Goal: Information Seeking & Learning: Learn about a topic

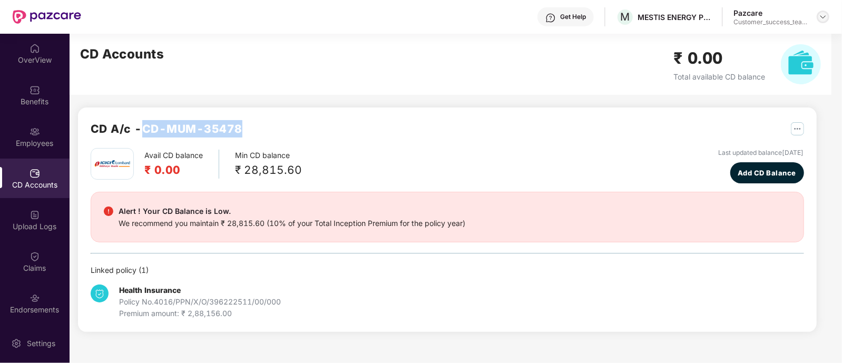
click at [824, 21] on img at bounding box center [823, 17] width 8 height 8
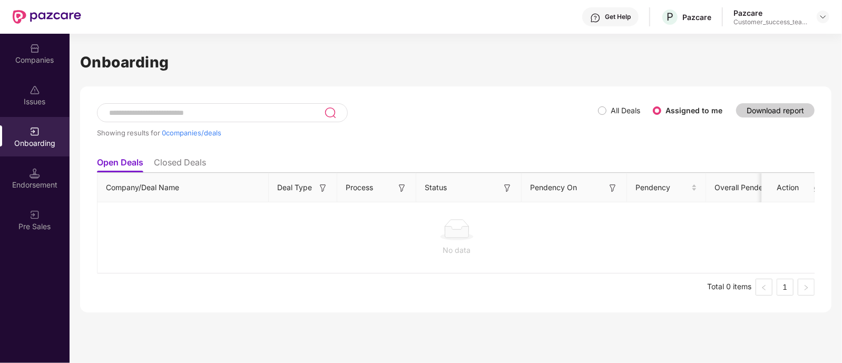
click at [608, 116] on span "All Deals" at bounding box center [625, 111] width 38 height 12
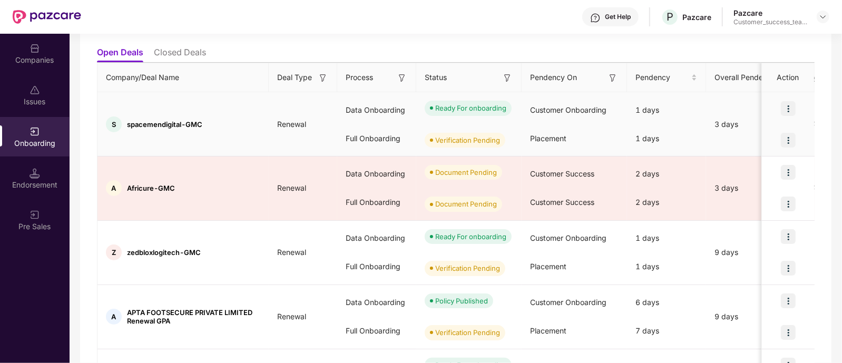
scroll to position [131, 0]
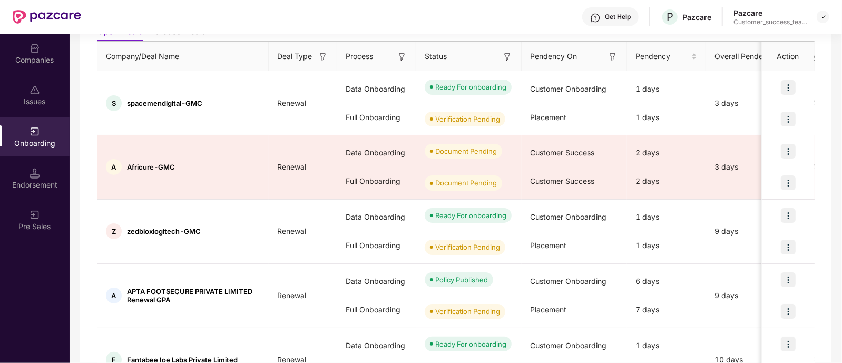
click at [45, 67] on div "Companies" at bounding box center [35, 54] width 70 height 40
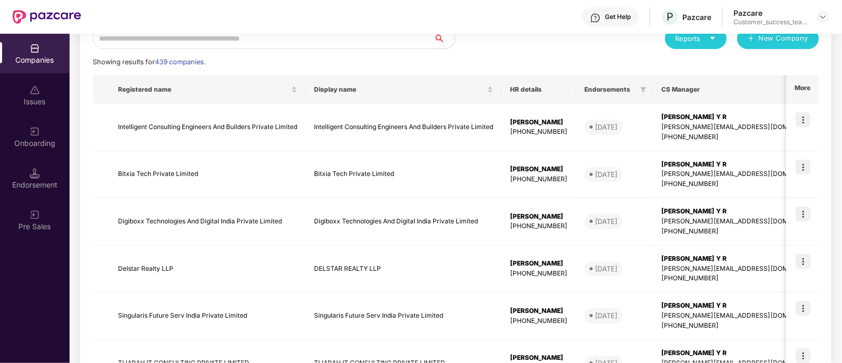
scroll to position [0, 0]
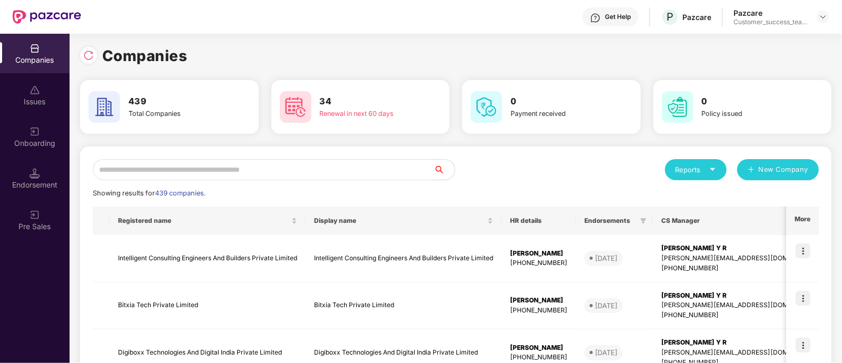
click at [249, 176] on input "text" at bounding box center [263, 169] width 341 height 21
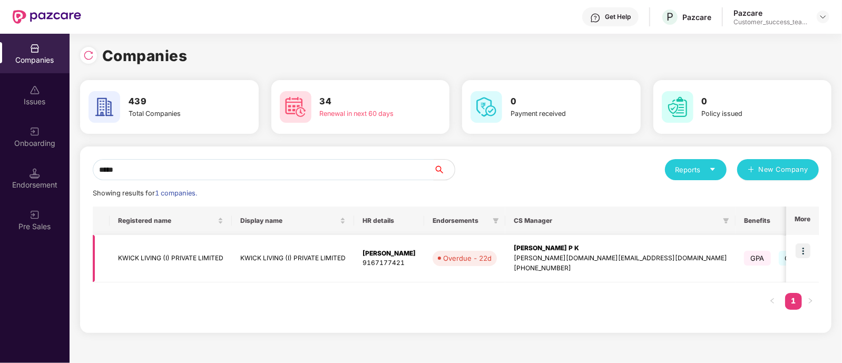
type input "*****"
click at [805, 254] on img at bounding box center [802, 250] width 15 height 15
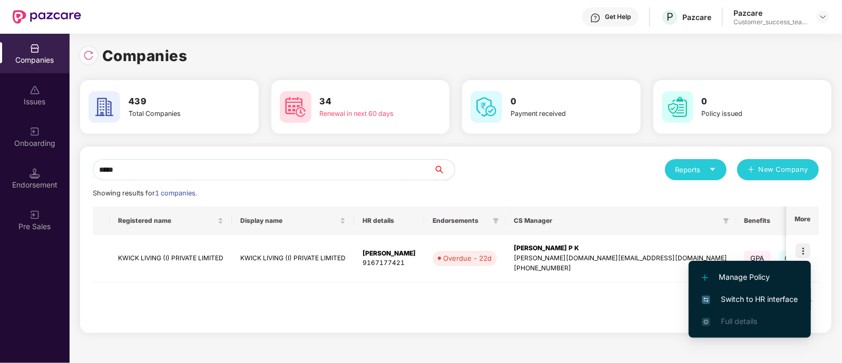
click at [789, 304] on span "Switch to HR interface" at bounding box center [750, 299] width 96 height 12
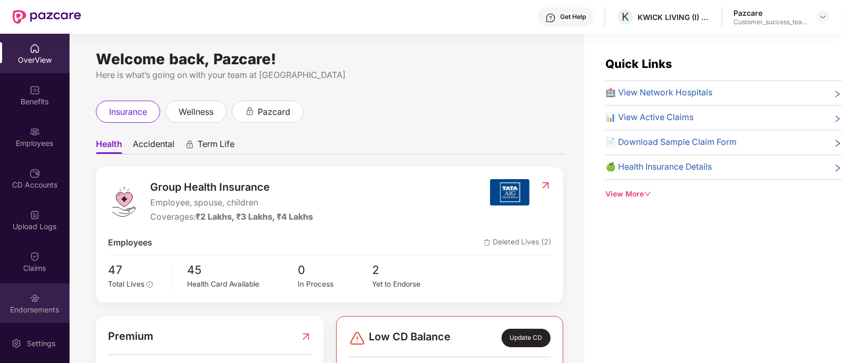
click at [39, 306] on div "Endorsements" at bounding box center [35, 309] width 70 height 11
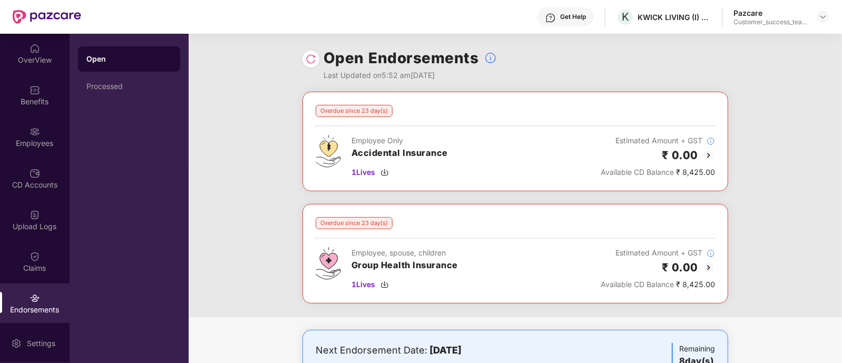
click at [710, 269] on img at bounding box center [708, 267] width 13 height 13
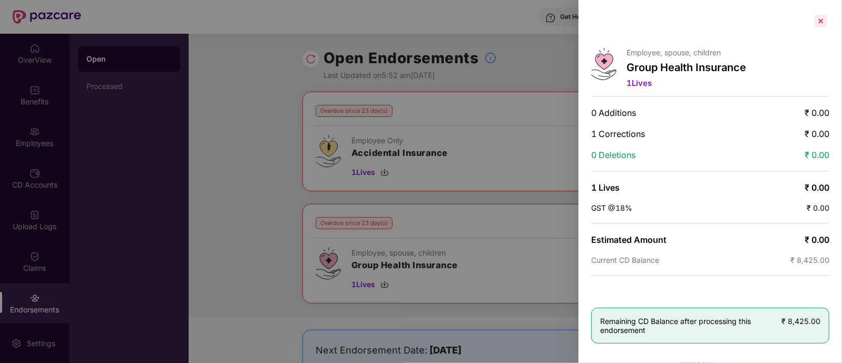
click at [822, 24] on div at bounding box center [820, 21] width 17 height 17
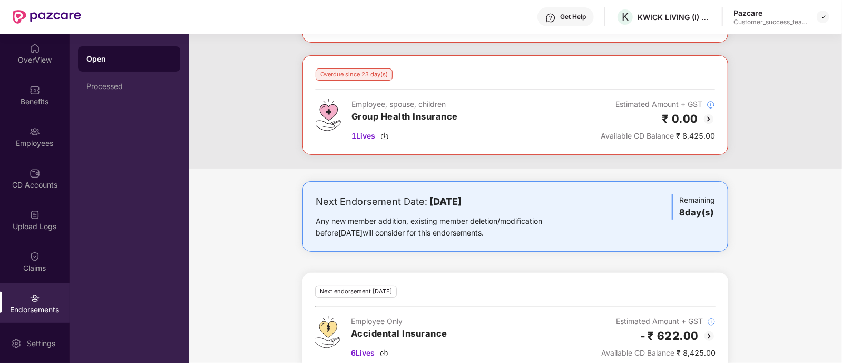
scroll to position [15, 0]
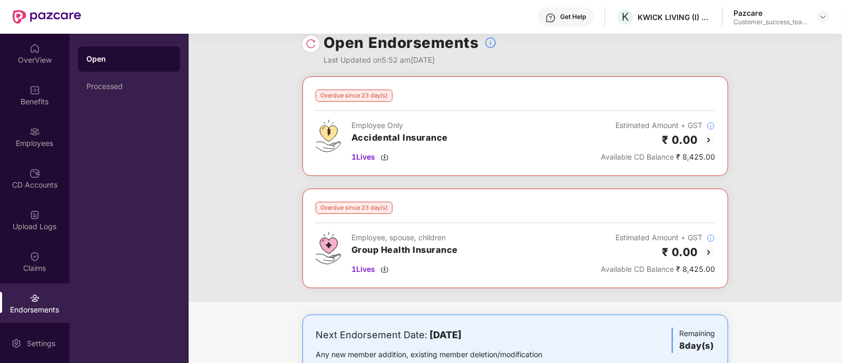
click at [710, 249] on img at bounding box center [708, 252] width 13 height 13
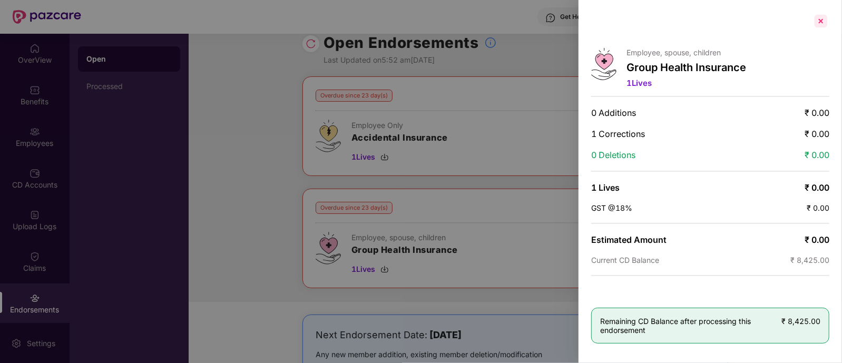
click at [822, 14] on div at bounding box center [820, 21] width 17 height 17
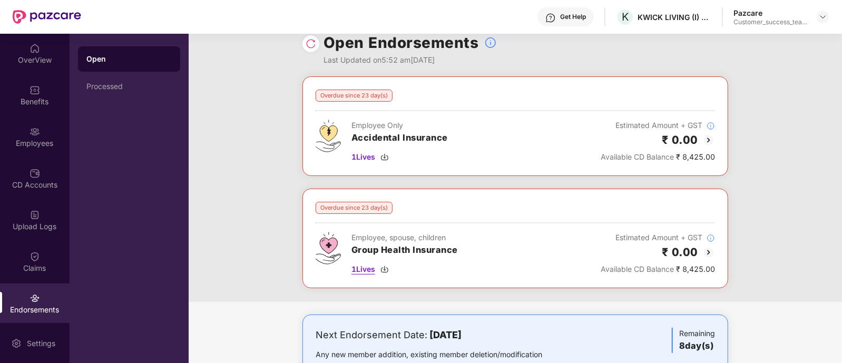
click at [365, 267] on span "1 Lives" at bounding box center [363, 269] width 24 height 12
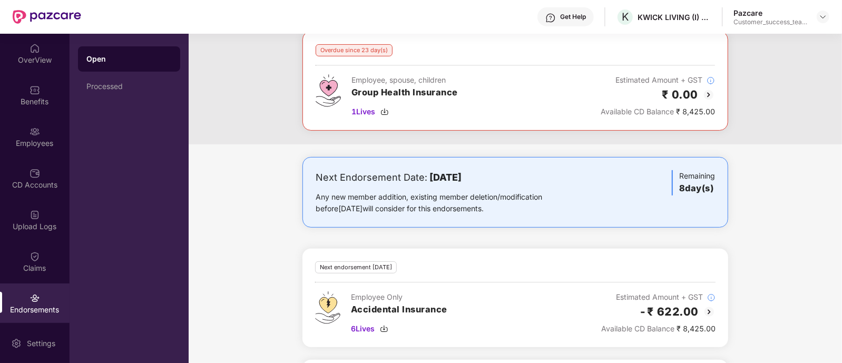
scroll to position [279, 0]
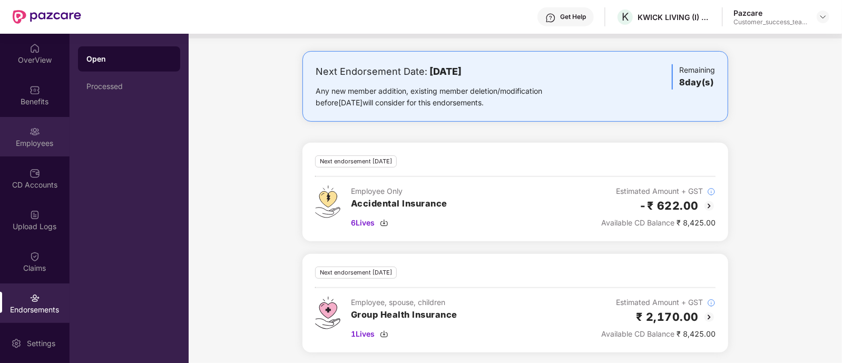
click at [8, 142] on div "Employees" at bounding box center [35, 143] width 70 height 11
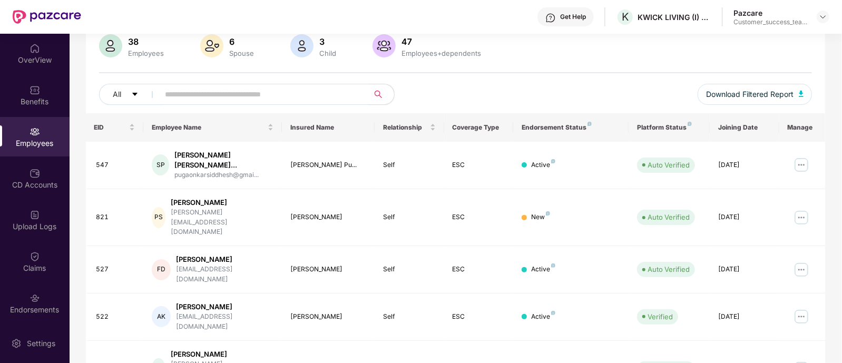
scroll to position [0, 0]
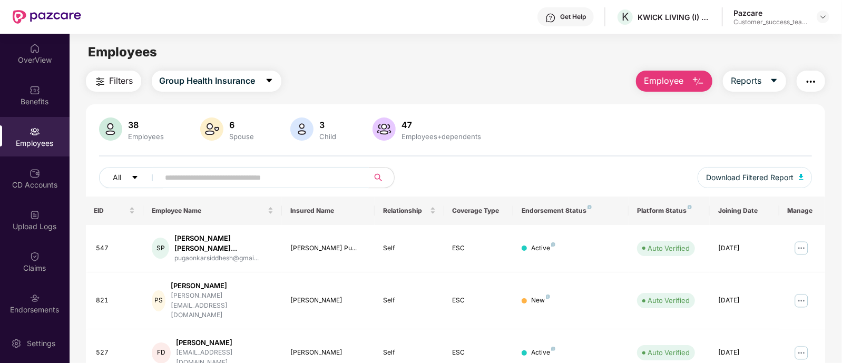
click at [280, 179] on input "text" at bounding box center [259, 178] width 189 height 16
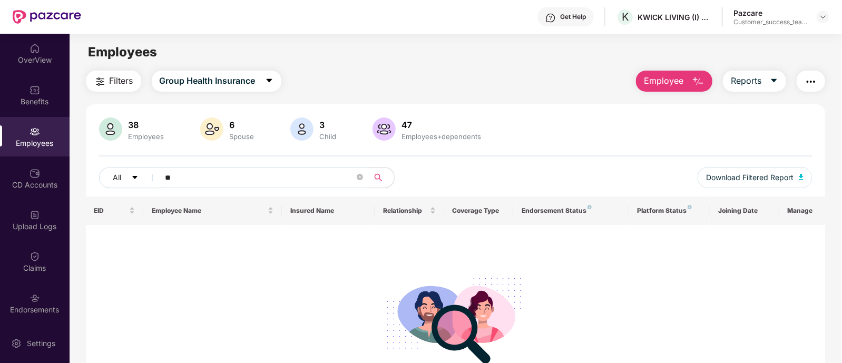
type input "*"
type input "******"
click at [270, 78] on icon "caret-down" at bounding box center [269, 80] width 8 height 8
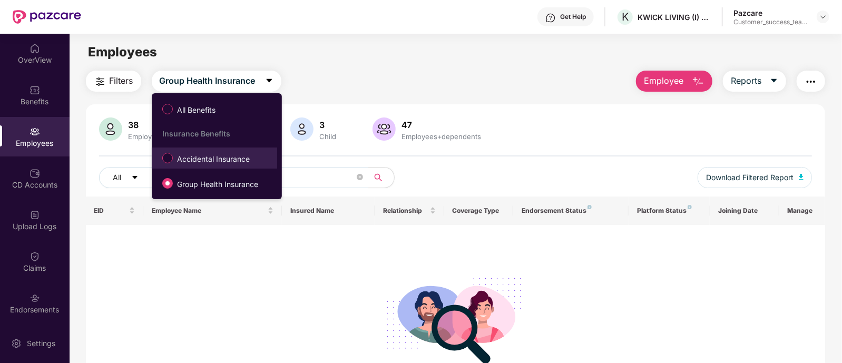
click at [221, 160] on span "Accidental Insurance" at bounding box center [213, 159] width 81 height 12
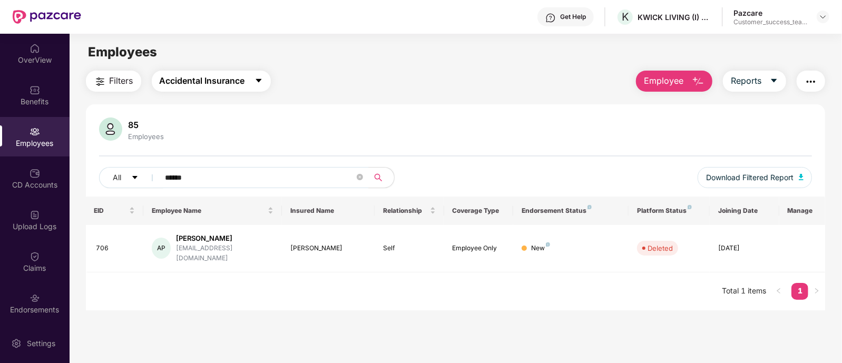
click at [262, 78] on icon "caret-down" at bounding box center [258, 80] width 8 height 8
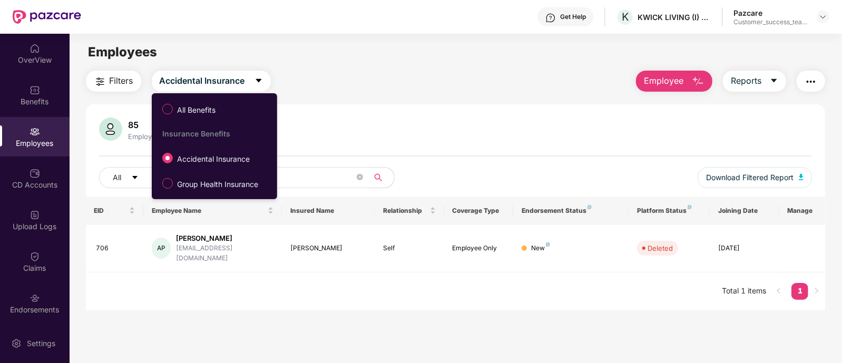
click at [432, 112] on div "85 Employees All ****** Download Filtered Report EID Employee Name Insured Name…" at bounding box center [456, 207] width 740 height 206
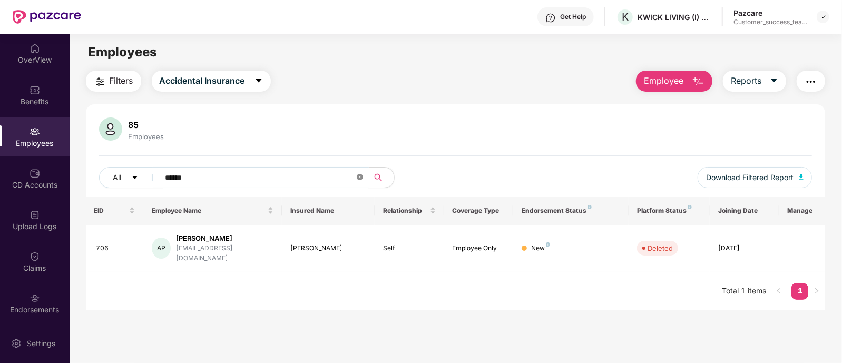
click at [359, 175] on icon "close-circle" at bounding box center [360, 177] width 6 height 6
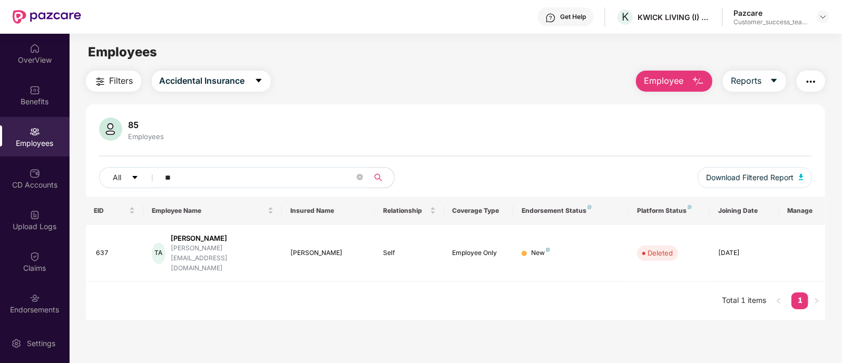
type input "*"
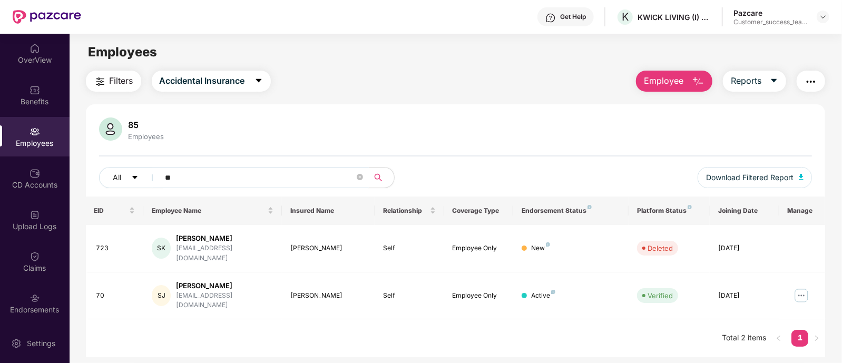
type input "*"
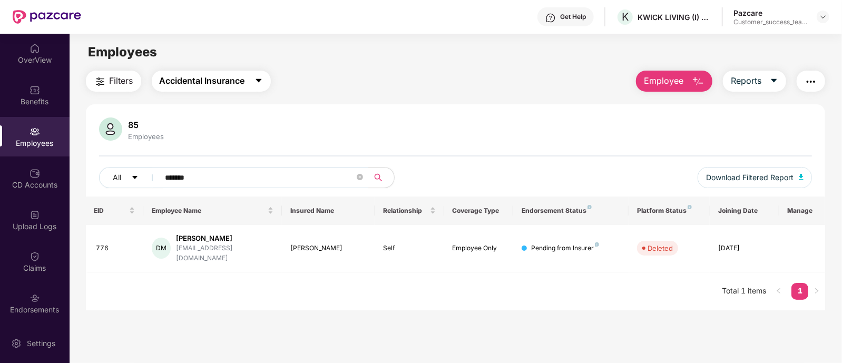
click at [256, 77] on icon "caret-down" at bounding box center [258, 80] width 8 height 8
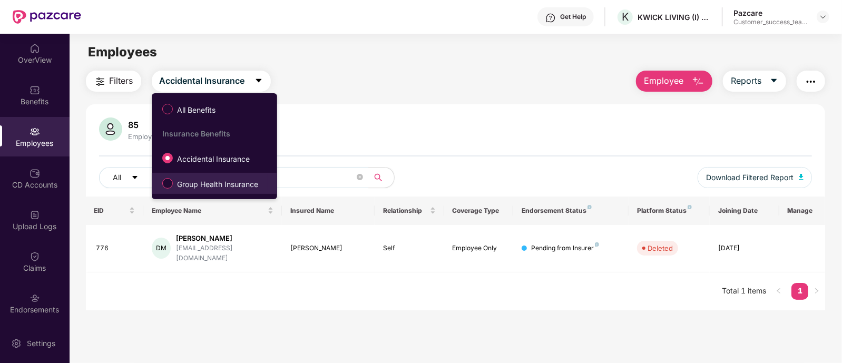
click at [222, 176] on label "Group Health Insurance" at bounding box center [212, 183] width 111 height 18
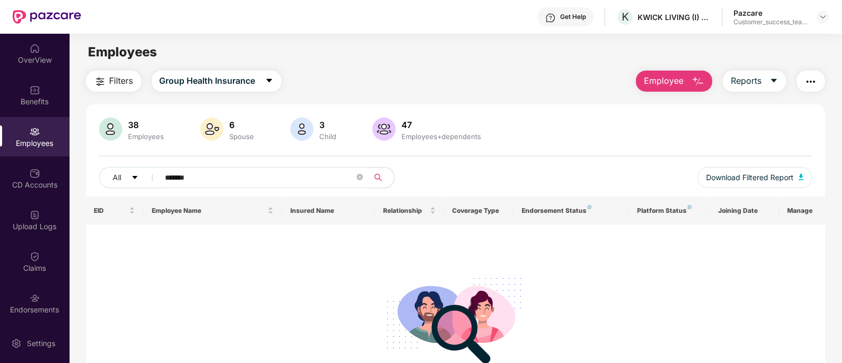
click at [219, 178] on input "*******" at bounding box center [259, 178] width 189 height 16
type input "*"
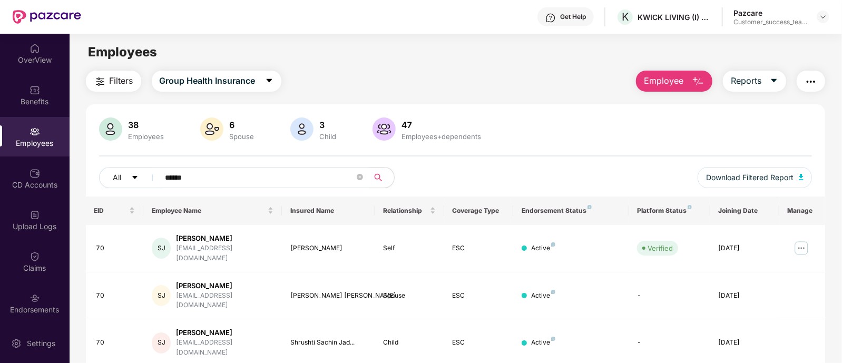
type input "******"
click at [824, 20] on img at bounding box center [823, 17] width 8 height 8
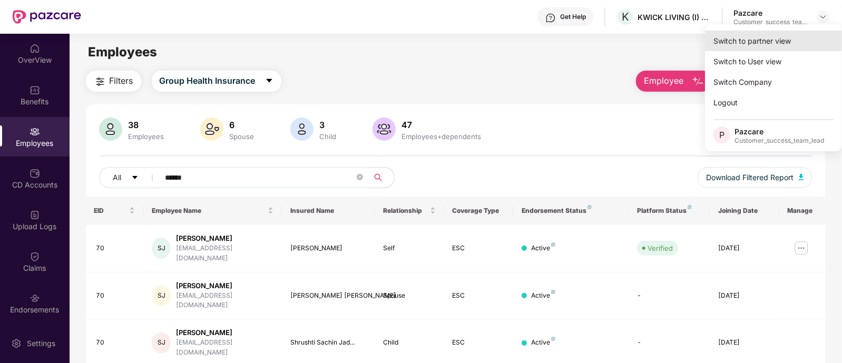
click at [807, 38] on div "Switch to partner view" at bounding box center [773, 41] width 137 height 21
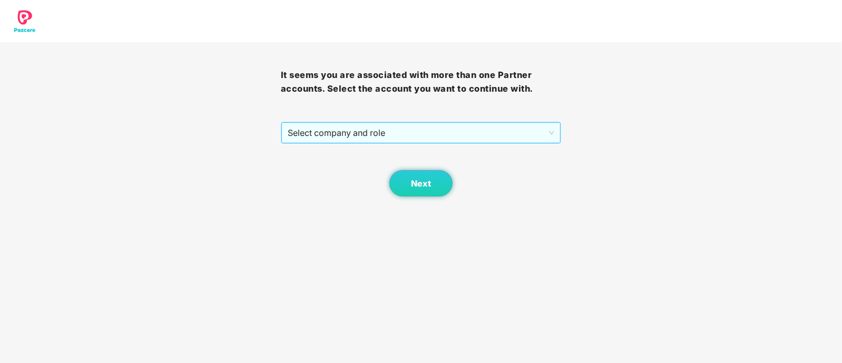
click at [513, 131] on span "Select company and role" at bounding box center [421, 133] width 267 height 20
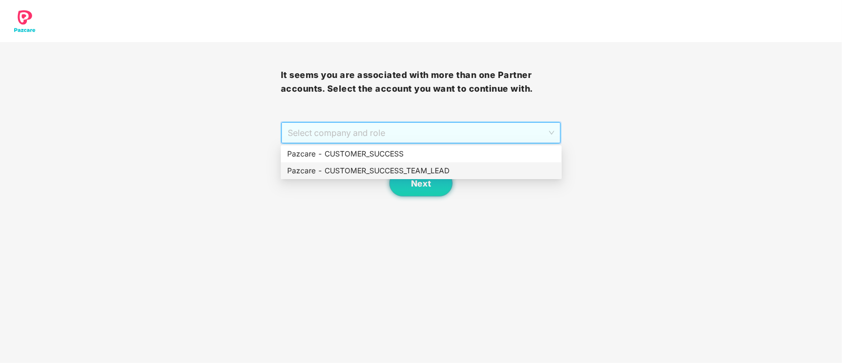
click at [406, 164] on div "Pazcare - CUSTOMER_SUCCESS_TEAM_LEAD" at bounding box center [421, 170] width 281 height 17
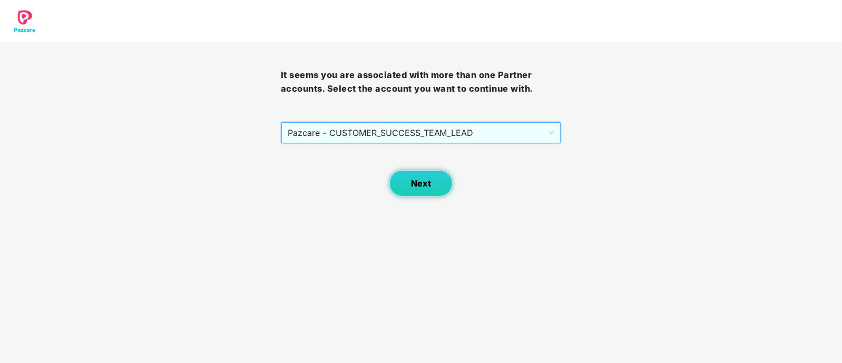
click at [408, 190] on button "Next" at bounding box center [420, 183] width 63 height 26
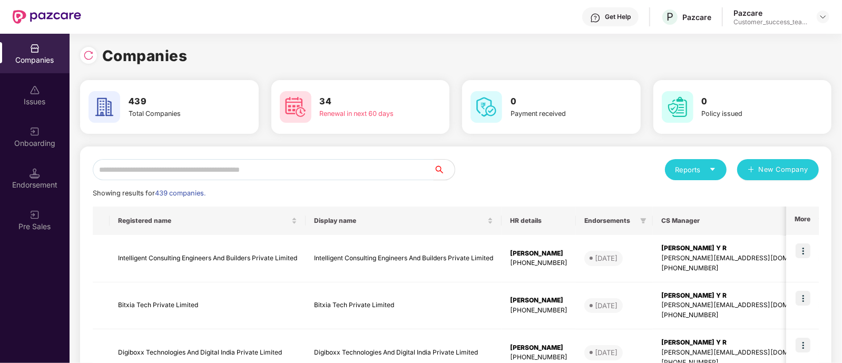
click at [382, 166] on input "text" at bounding box center [263, 169] width 341 height 21
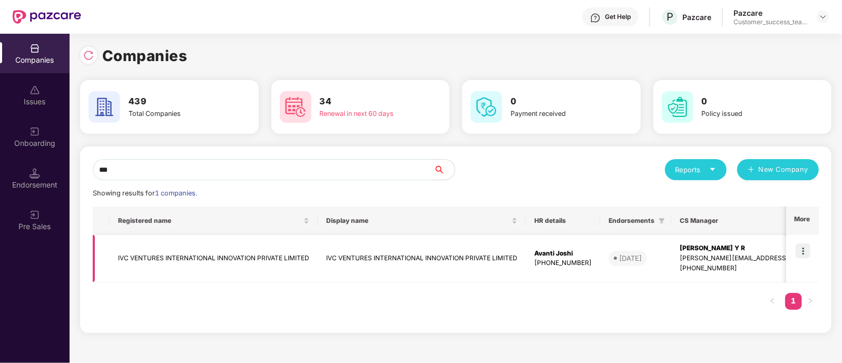
type input "***"
click at [806, 248] on img at bounding box center [802, 250] width 15 height 15
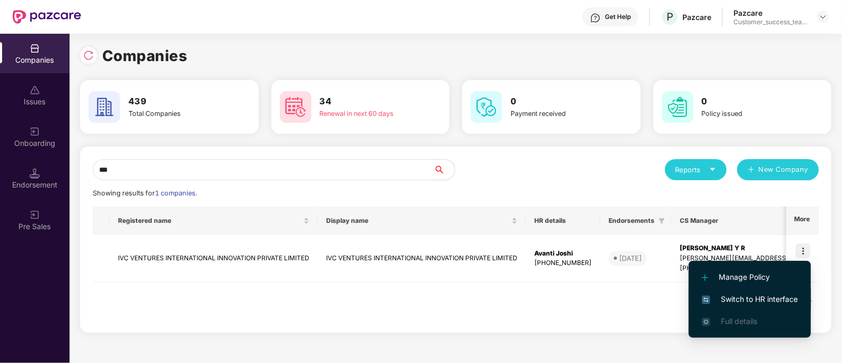
click at [778, 293] on span "Switch to HR interface" at bounding box center [750, 299] width 96 height 12
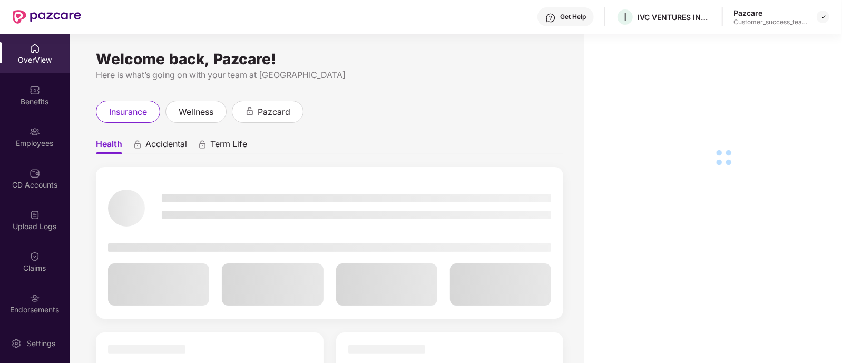
click at [33, 221] on div "Upload Logs" at bounding box center [35, 226] width 70 height 11
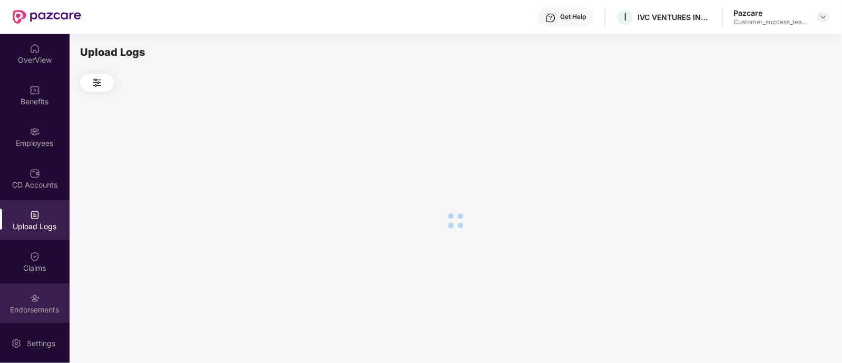
click at [32, 296] on img at bounding box center [34, 298] width 11 height 11
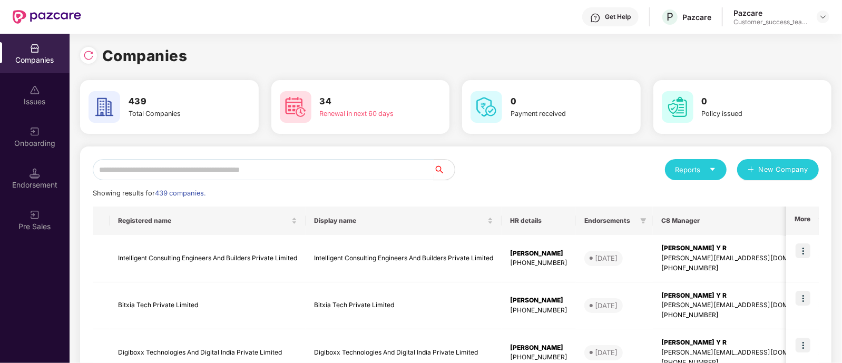
click at [231, 179] on input "text" at bounding box center [263, 169] width 341 height 21
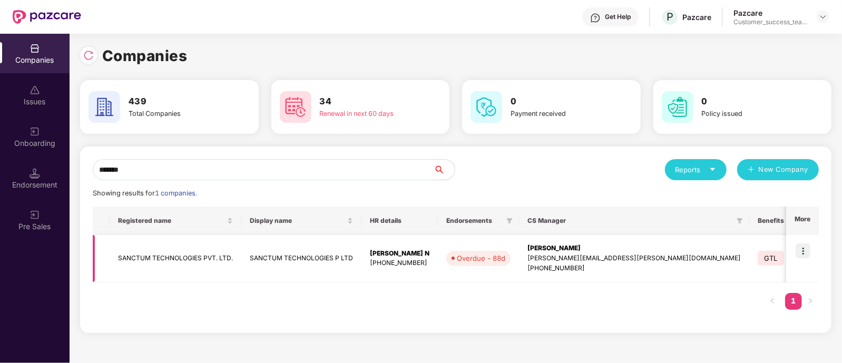
type input "*******"
click at [807, 248] on img at bounding box center [802, 250] width 15 height 15
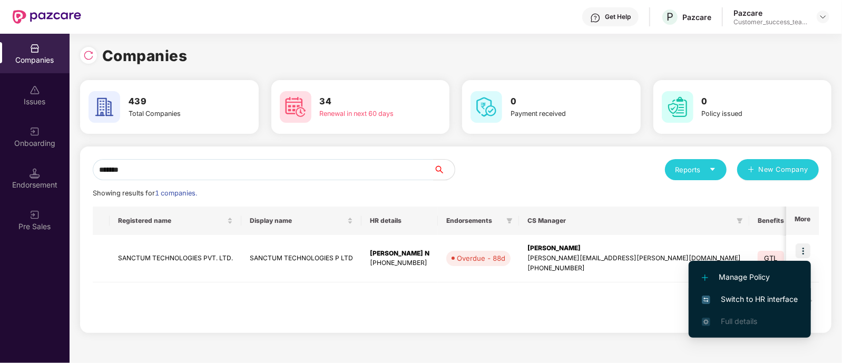
click at [786, 304] on span "Switch to HR interface" at bounding box center [750, 299] width 96 height 12
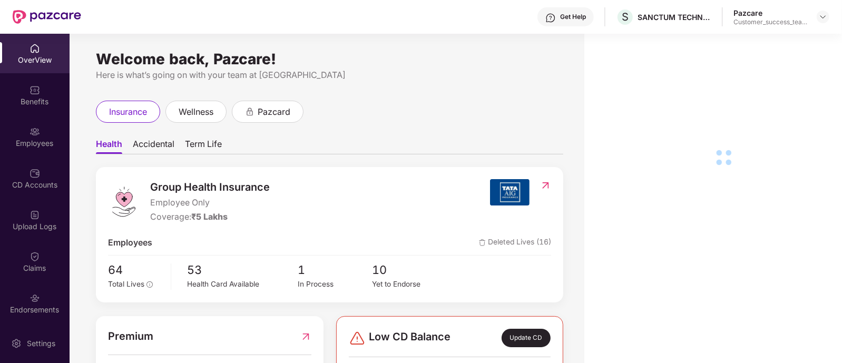
click at [24, 306] on div "Endorsements" at bounding box center [35, 309] width 70 height 11
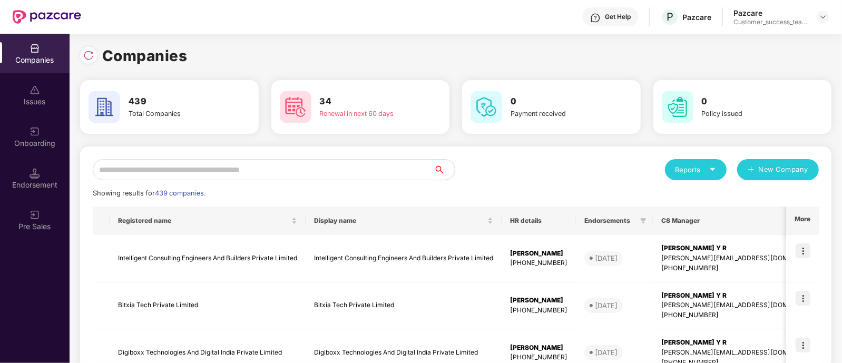
click at [180, 166] on input "text" at bounding box center [263, 169] width 341 height 21
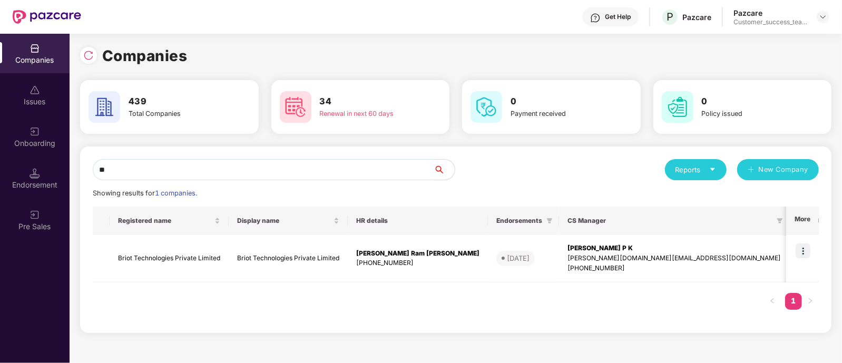
type input "*"
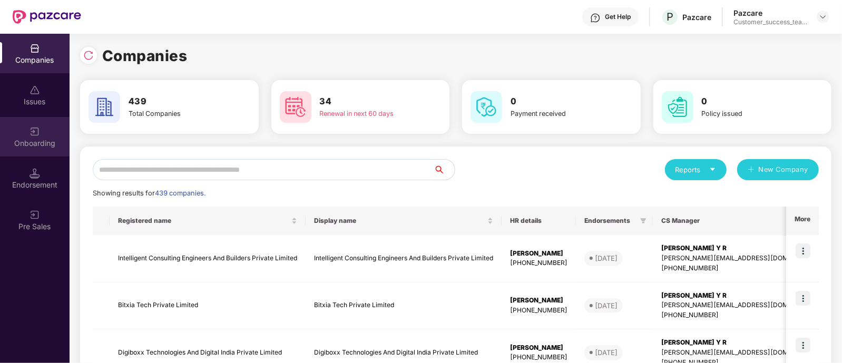
click at [24, 140] on div "Onboarding" at bounding box center [35, 143] width 70 height 11
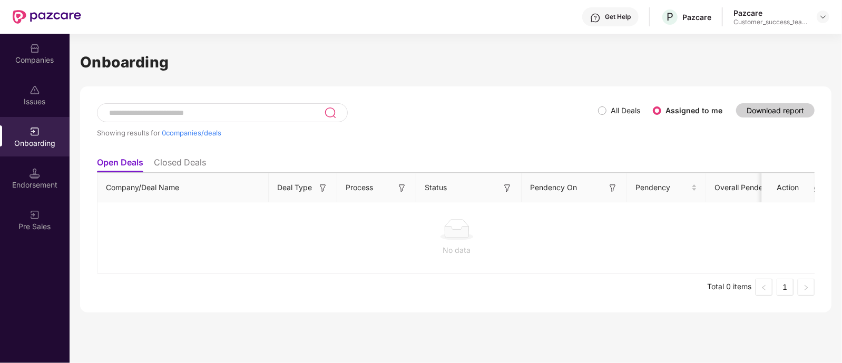
click at [603, 105] on label "All Deals" at bounding box center [621, 111] width 46 height 12
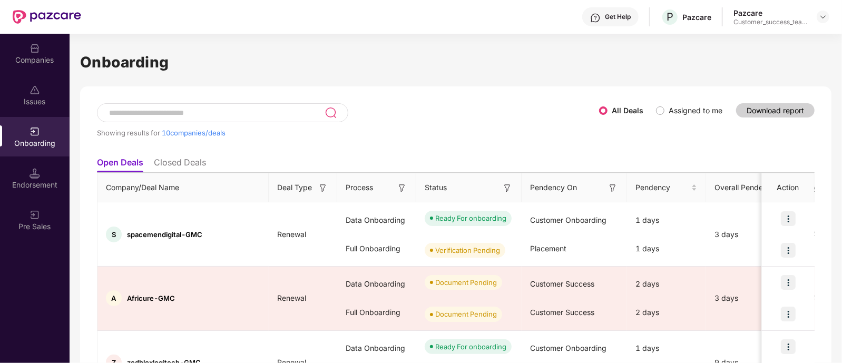
click at [219, 111] on input at bounding box center [216, 113] width 217 height 9
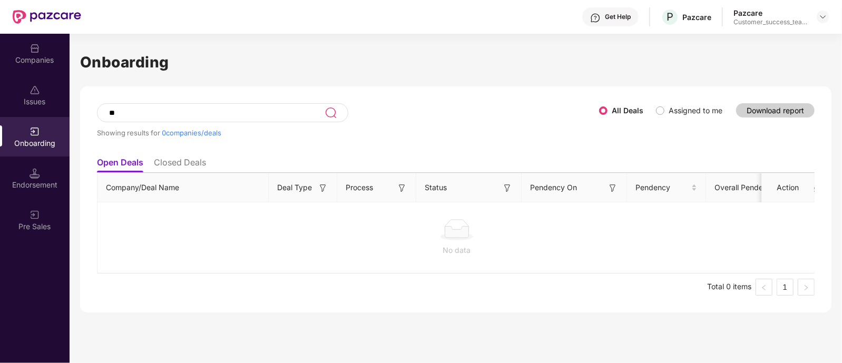
type input "*"
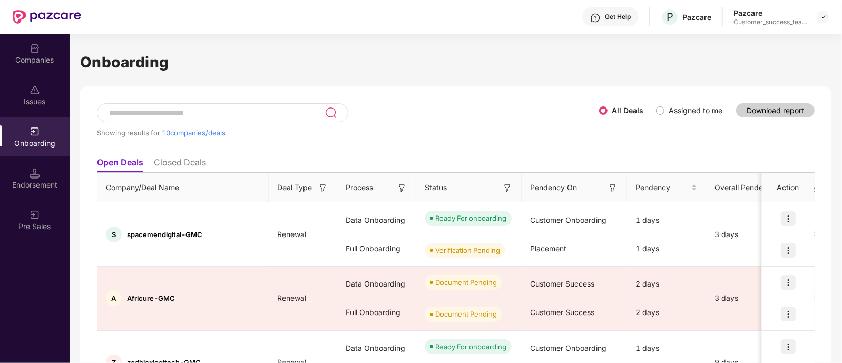
click at [50, 53] on div "Companies" at bounding box center [35, 54] width 70 height 40
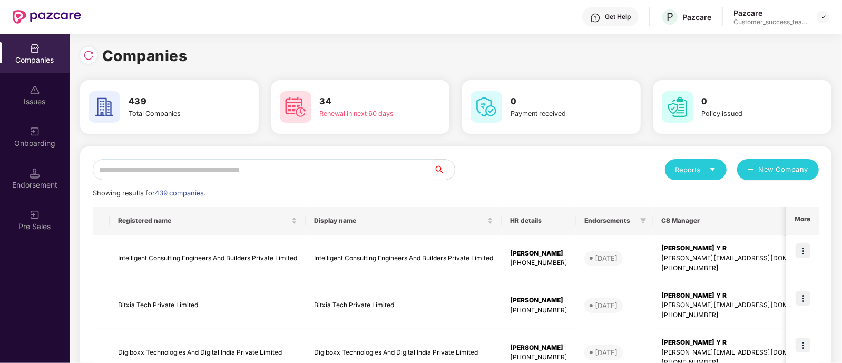
click at [225, 168] on input "text" at bounding box center [263, 169] width 341 height 21
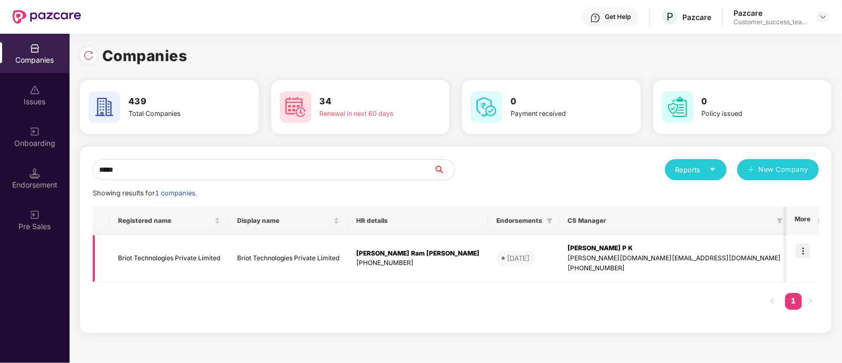
type input "*****"
click at [804, 250] on img at bounding box center [802, 250] width 15 height 15
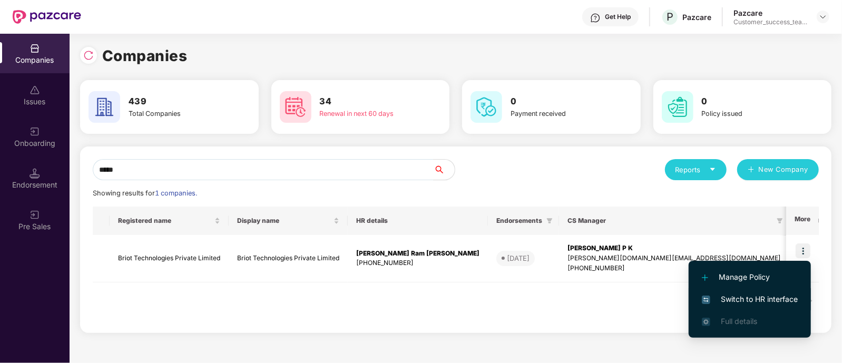
click at [784, 302] on span "Switch to HR interface" at bounding box center [750, 299] width 96 height 12
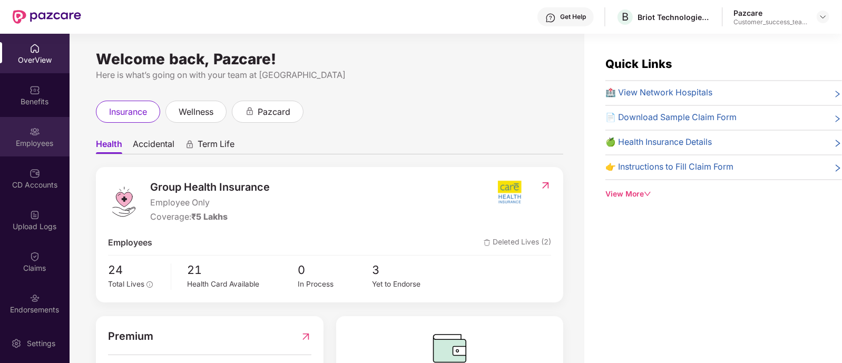
click at [30, 144] on div "Employees" at bounding box center [35, 143] width 70 height 11
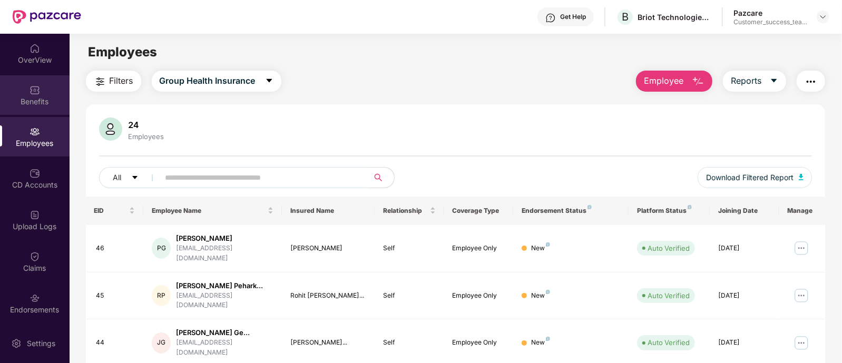
click at [34, 104] on div "Benefits" at bounding box center [35, 101] width 70 height 11
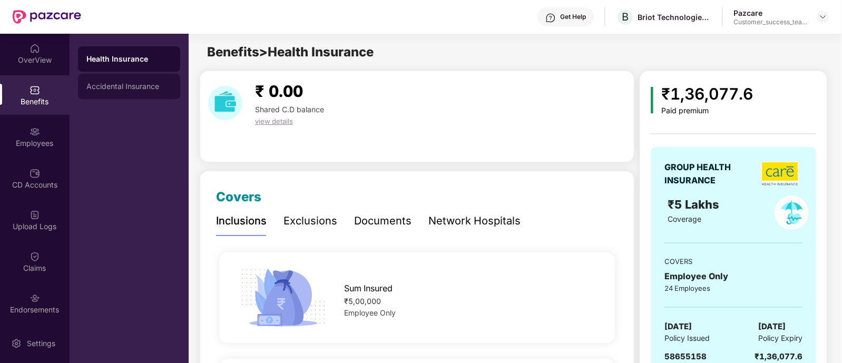
click at [145, 80] on div "Accidental Insurance" at bounding box center [129, 86] width 102 height 25
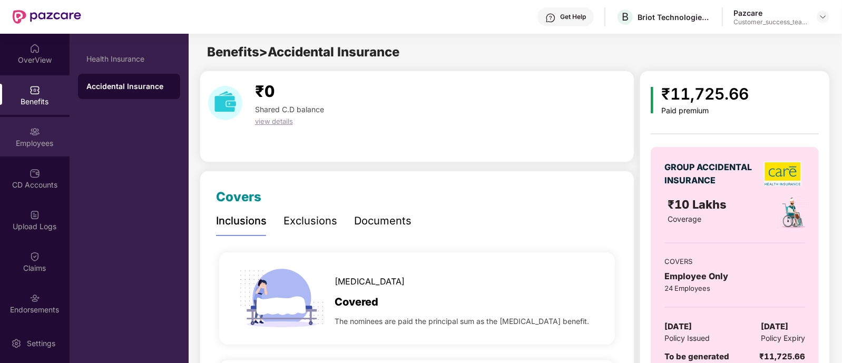
click at [35, 140] on div "Employees" at bounding box center [35, 143] width 70 height 11
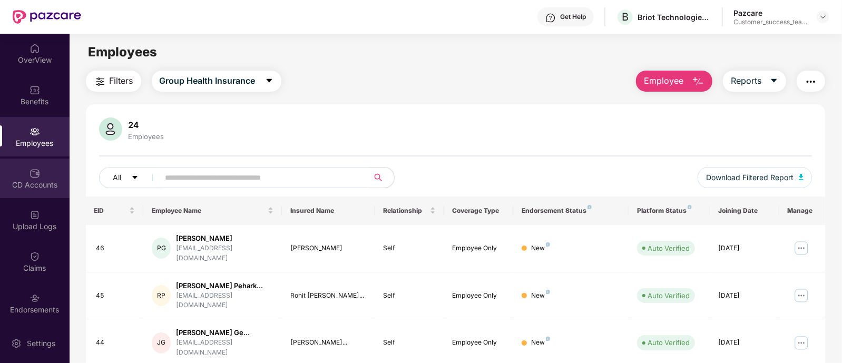
click at [36, 183] on div "CD Accounts" at bounding box center [35, 185] width 70 height 11
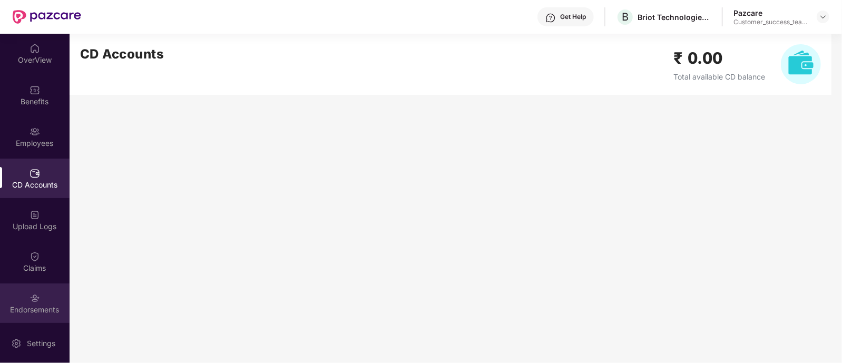
click at [39, 303] on div "Endorsements" at bounding box center [35, 303] width 70 height 40
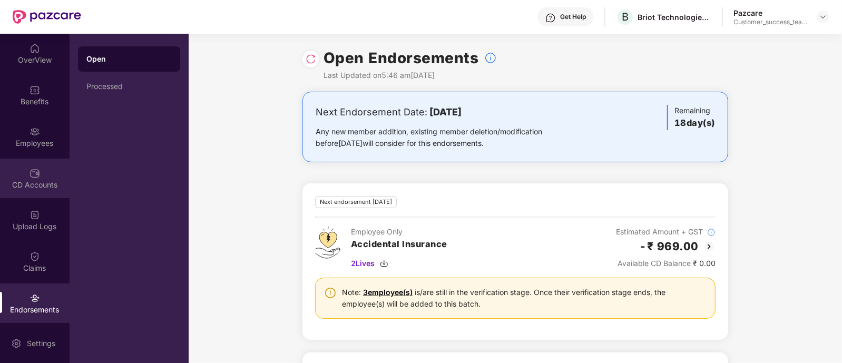
click at [11, 183] on div "CD Accounts" at bounding box center [35, 185] width 70 height 11
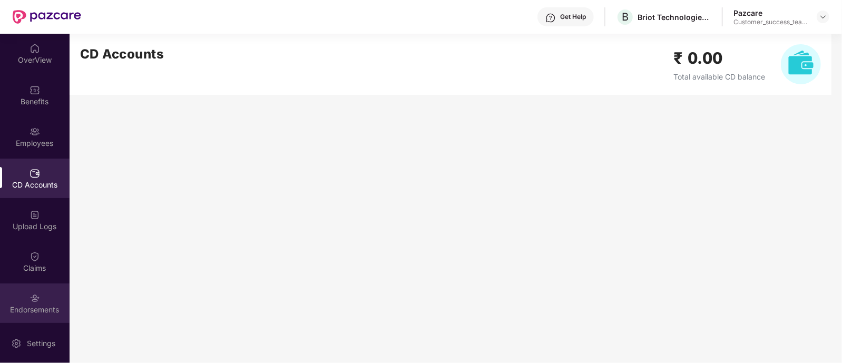
click at [37, 303] on img at bounding box center [34, 298] width 11 height 11
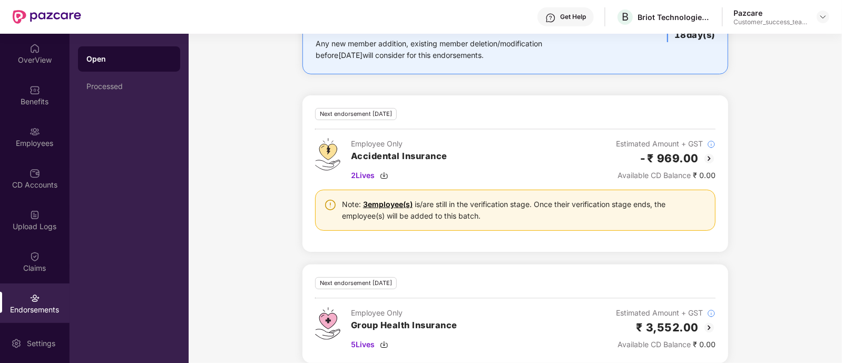
scroll to position [100, 0]
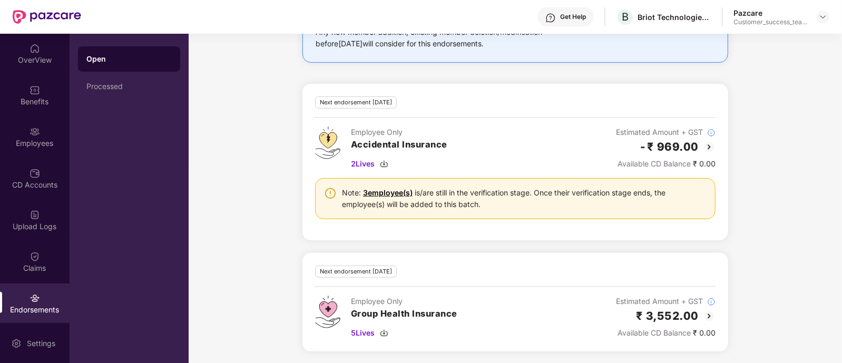
click at [707, 314] on img at bounding box center [709, 316] width 13 height 13
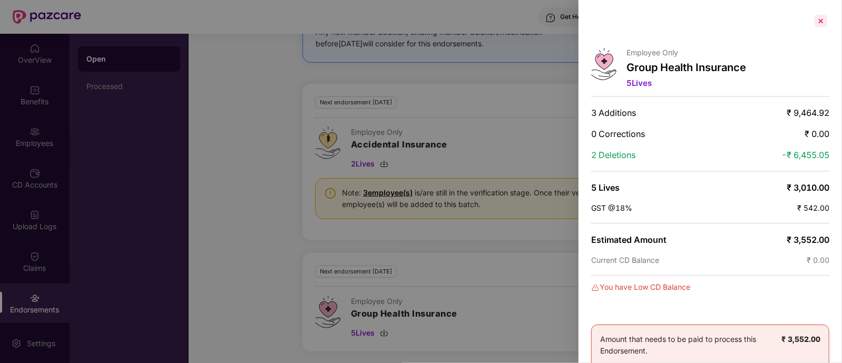
click at [822, 24] on div at bounding box center [820, 21] width 17 height 17
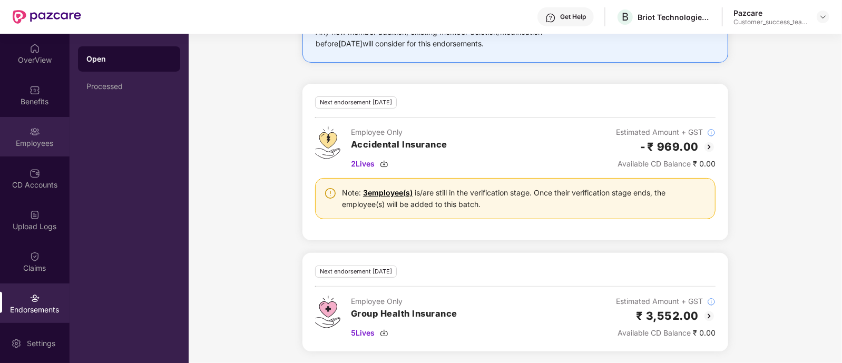
click at [29, 129] on img at bounding box center [34, 131] width 11 height 11
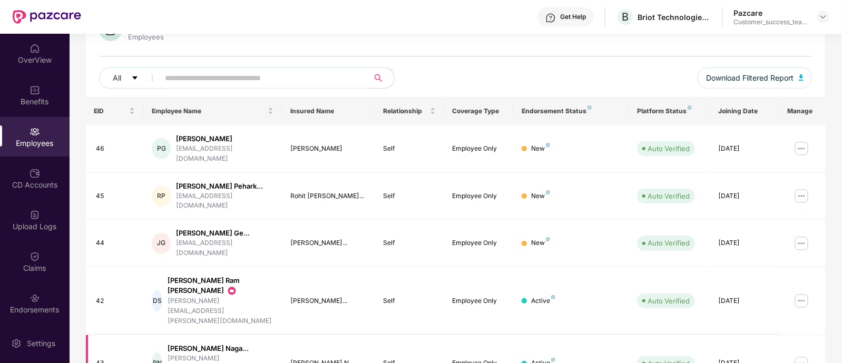
scroll to position [0, 0]
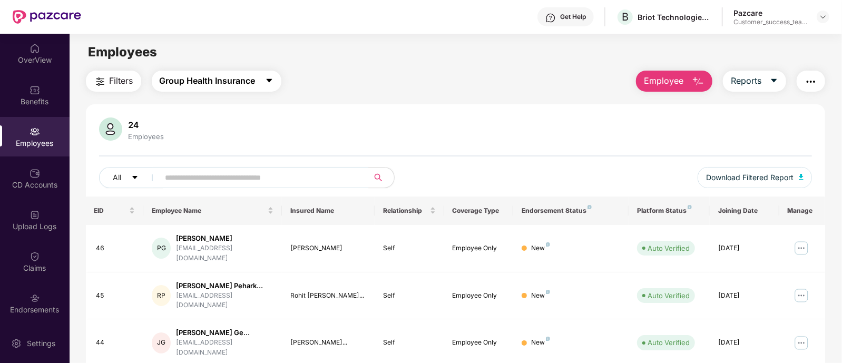
click at [230, 78] on span "Group Health Insurance" at bounding box center [208, 80] width 96 height 13
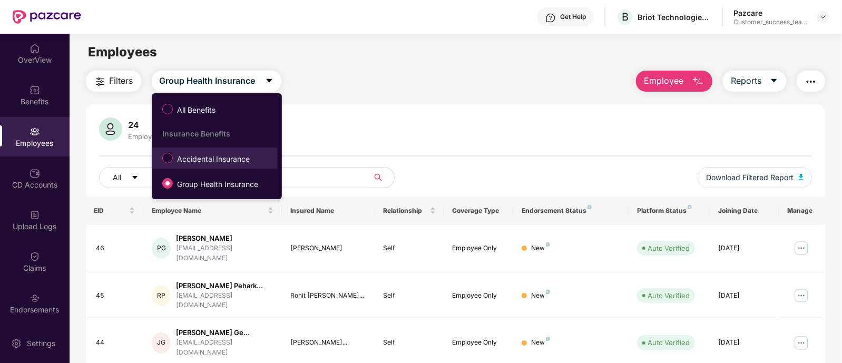
click at [224, 160] on span "Accidental Insurance" at bounding box center [213, 159] width 81 height 12
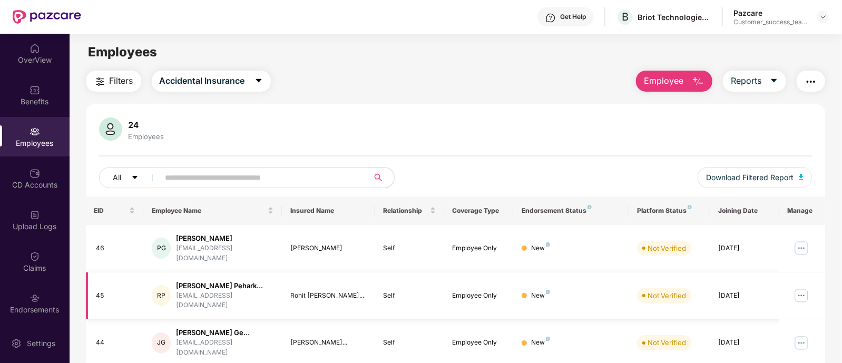
scroll to position [65, 0]
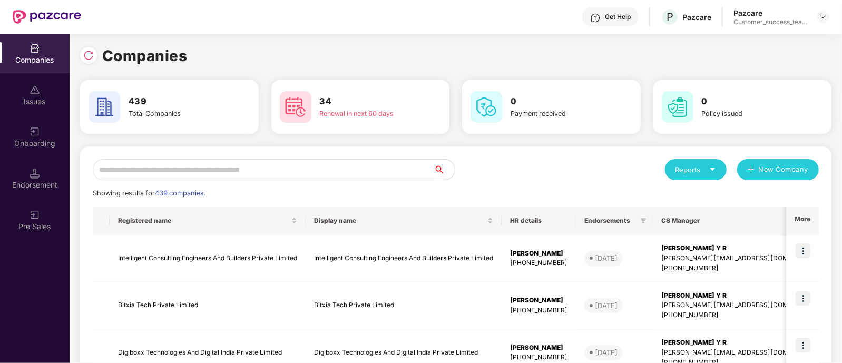
click at [343, 173] on input "text" at bounding box center [263, 169] width 341 height 21
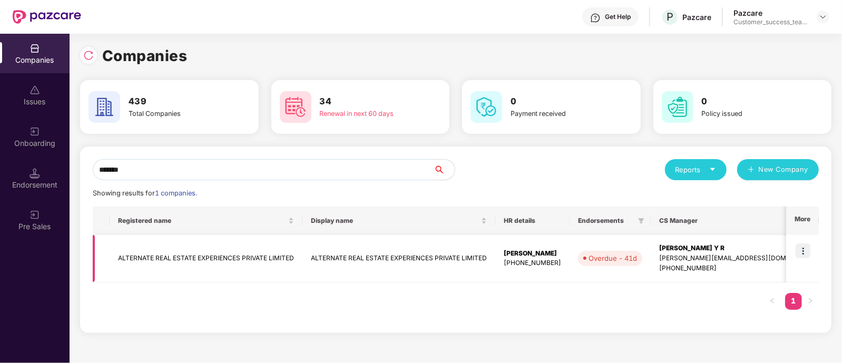
type input "*******"
click at [803, 249] on img at bounding box center [802, 250] width 15 height 15
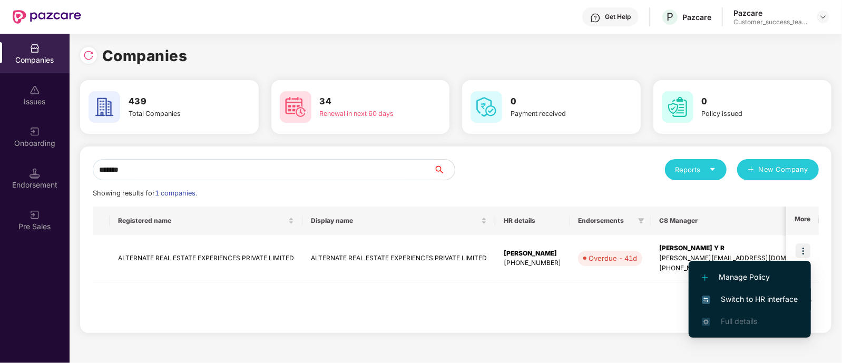
click at [796, 298] on span "Switch to HR interface" at bounding box center [750, 299] width 96 height 12
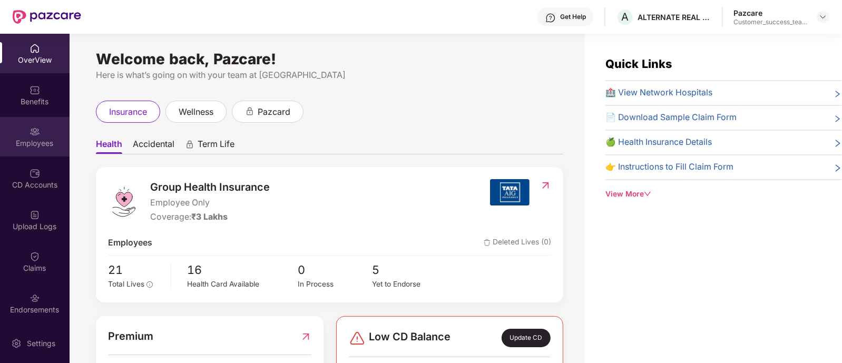
click at [30, 149] on div "Employees" at bounding box center [35, 137] width 70 height 40
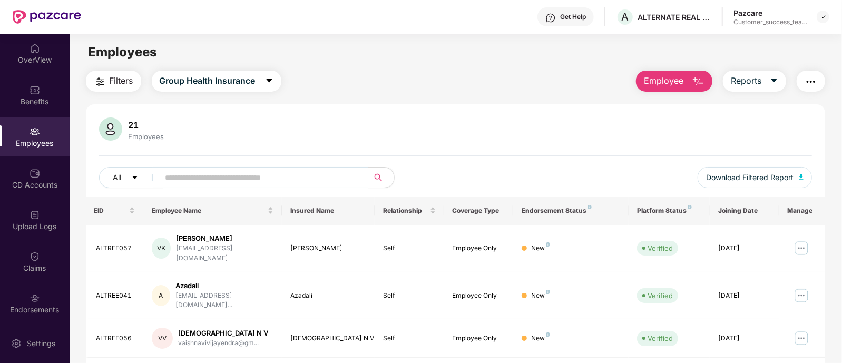
click at [573, 14] on div "Get Help" at bounding box center [573, 17] width 26 height 8
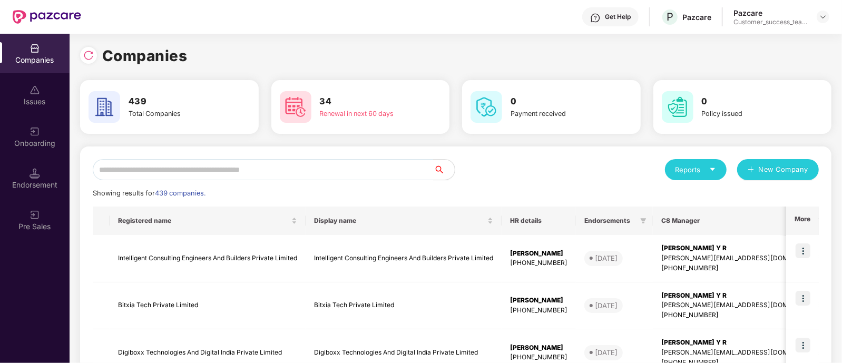
click at [19, 166] on div "Endorsement" at bounding box center [35, 179] width 70 height 40
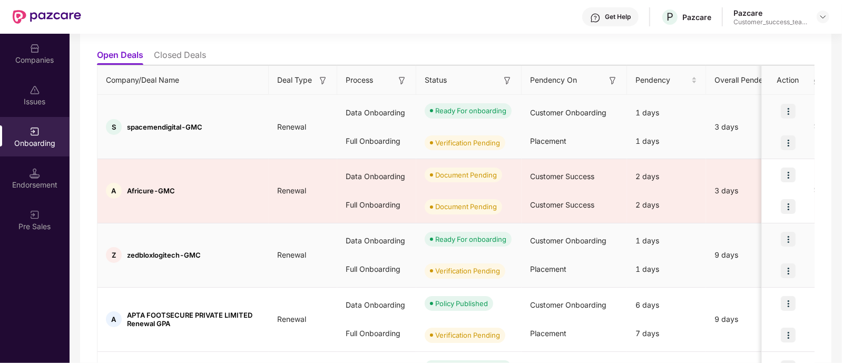
scroll to position [0, 0]
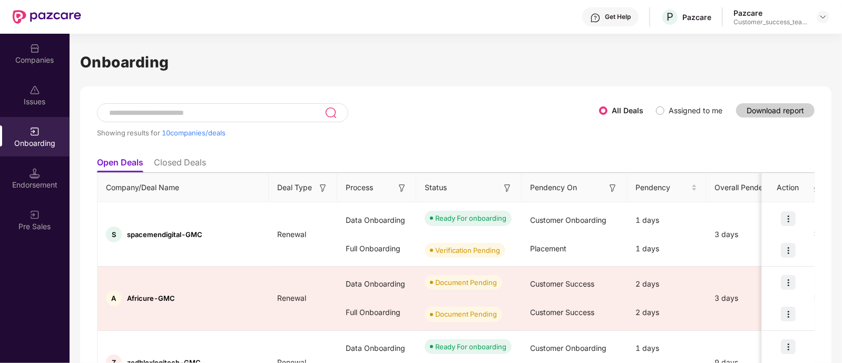
click at [507, 189] on img at bounding box center [507, 188] width 11 height 11
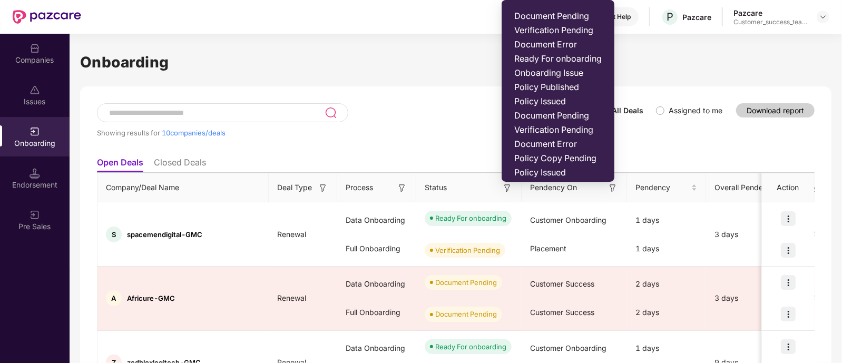
click at [607, 183] on img at bounding box center [612, 188] width 11 height 11
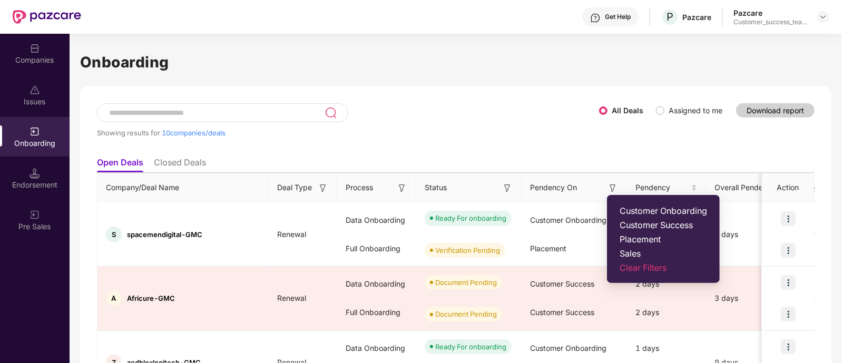
click at [640, 225] on span "Customer Success" at bounding box center [662, 225] width 87 height 11
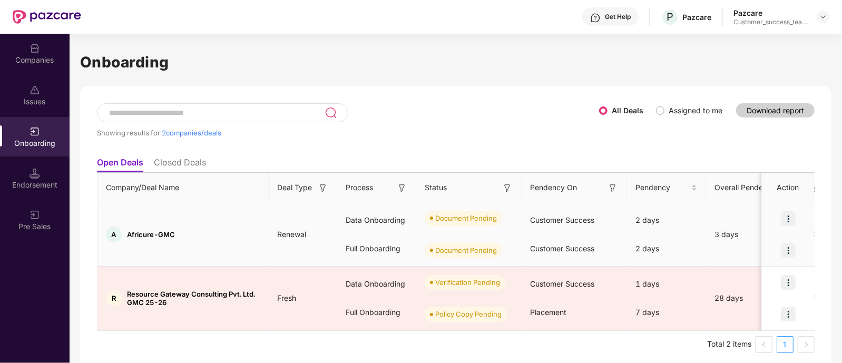
scroll to position [5, 0]
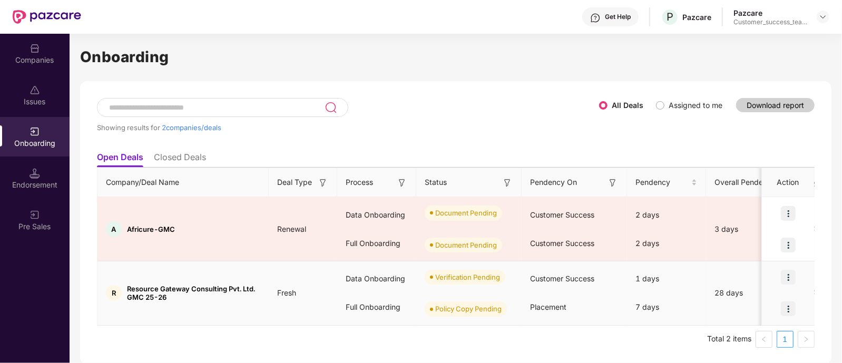
click at [779, 320] on div at bounding box center [788, 309] width 53 height 32
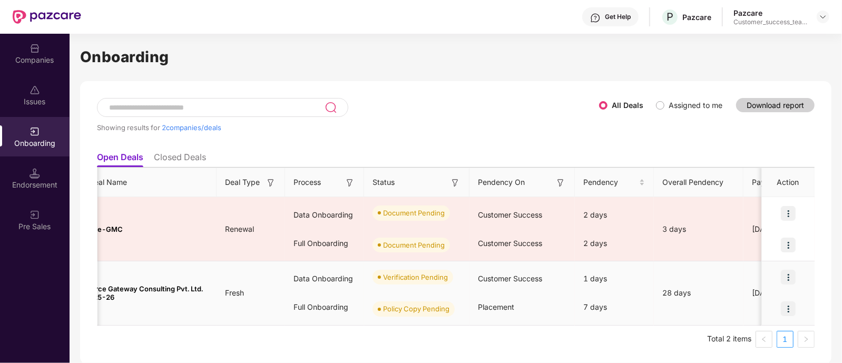
click at [778, 320] on div at bounding box center [788, 309] width 53 height 32
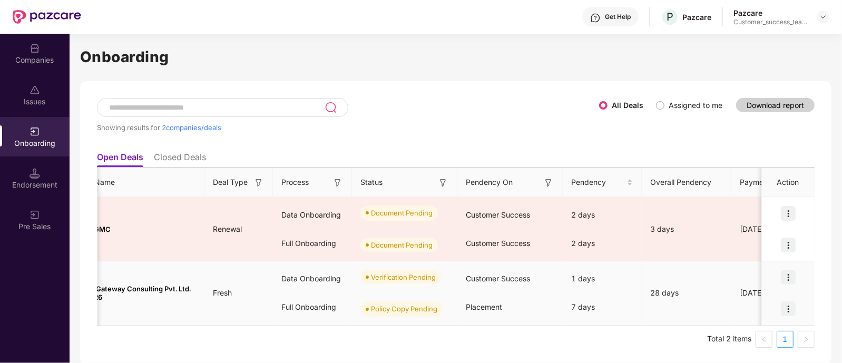
scroll to position [0, 0]
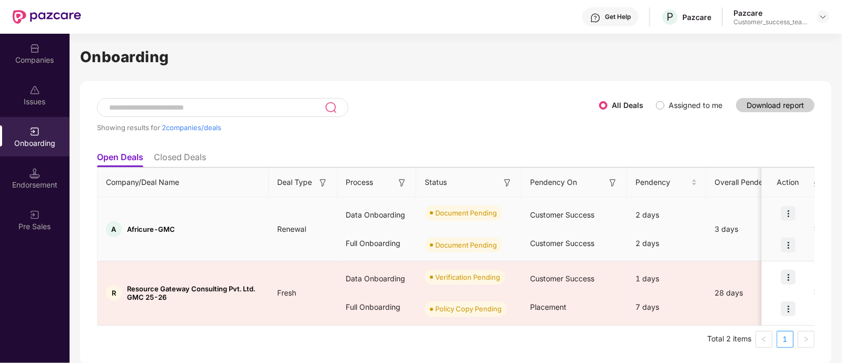
click at [790, 206] on img at bounding box center [788, 213] width 15 height 15
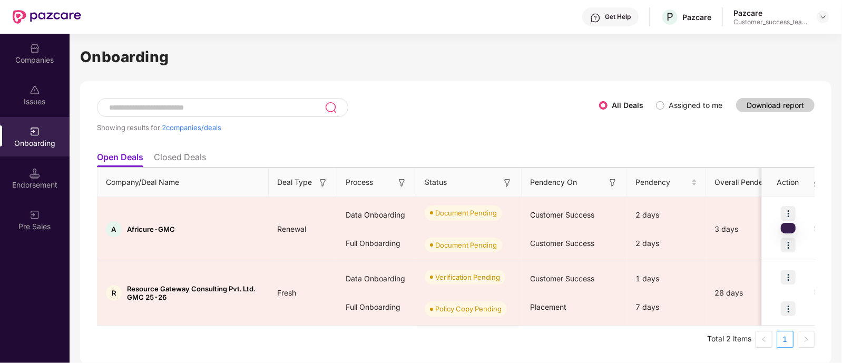
click at [612, 183] on img at bounding box center [612, 183] width 11 height 11
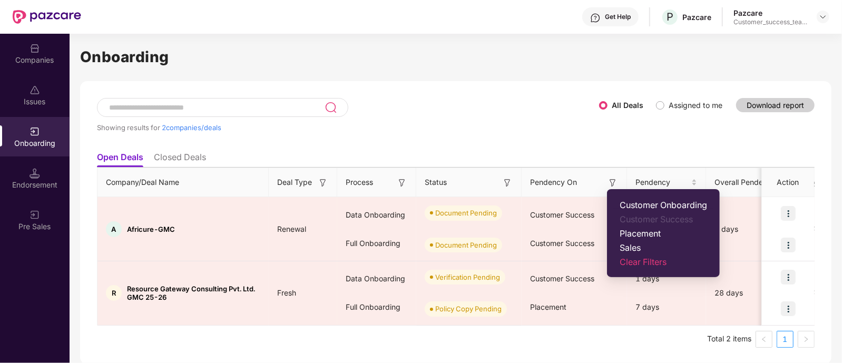
click at [652, 204] on span "Customer Onboarding" at bounding box center [662, 205] width 87 height 11
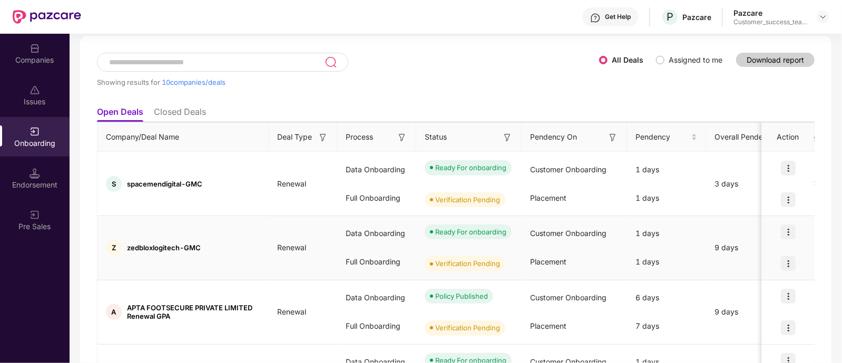
scroll to position [71, 0]
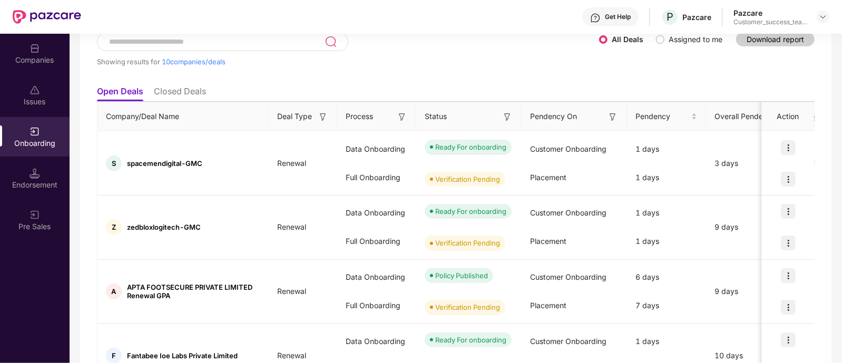
click at [509, 117] on img at bounding box center [507, 117] width 11 height 11
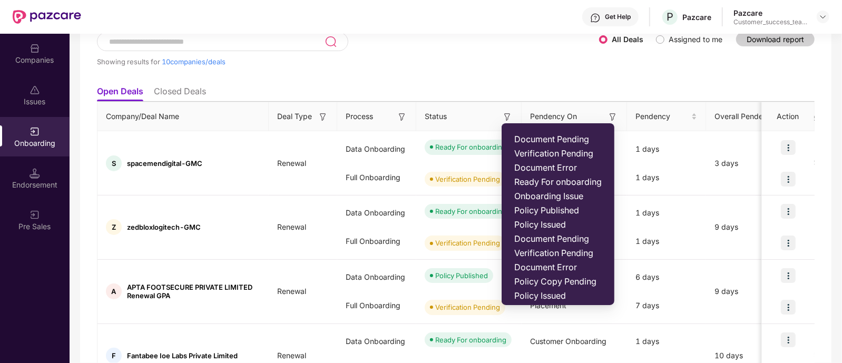
click at [532, 181] on span "Ready For onboarding" at bounding box center [557, 181] width 87 height 11
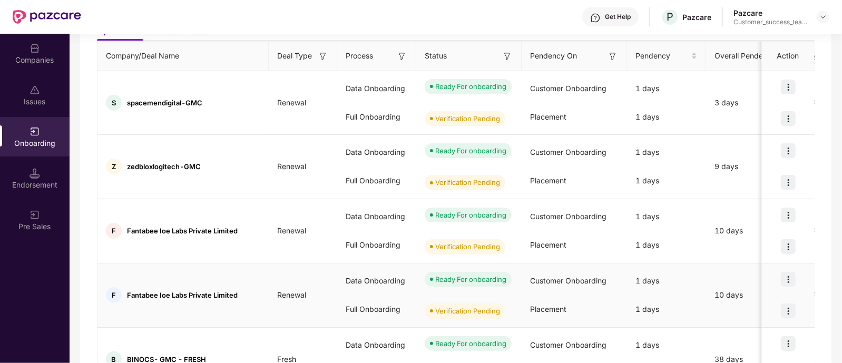
scroll to position [66, 0]
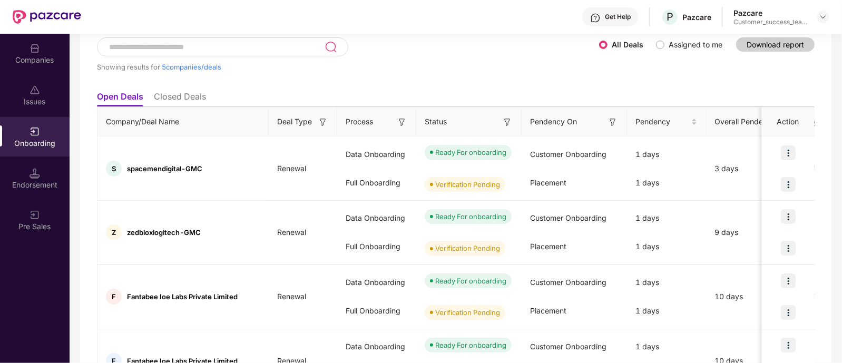
click at [506, 120] on img at bounding box center [507, 122] width 11 height 11
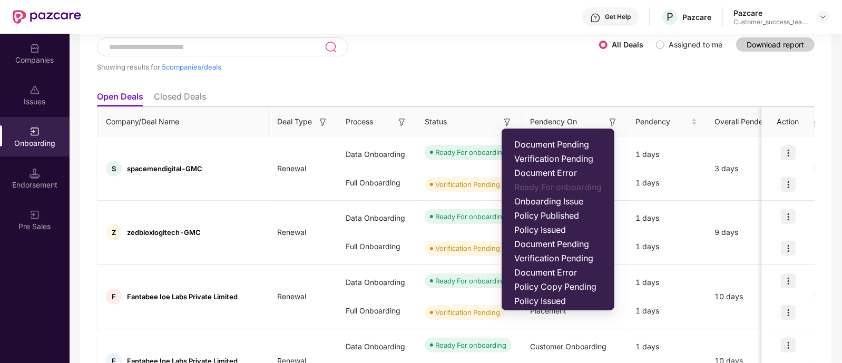
click at [552, 189] on span "Ready For onboarding" at bounding box center [557, 187] width 87 height 11
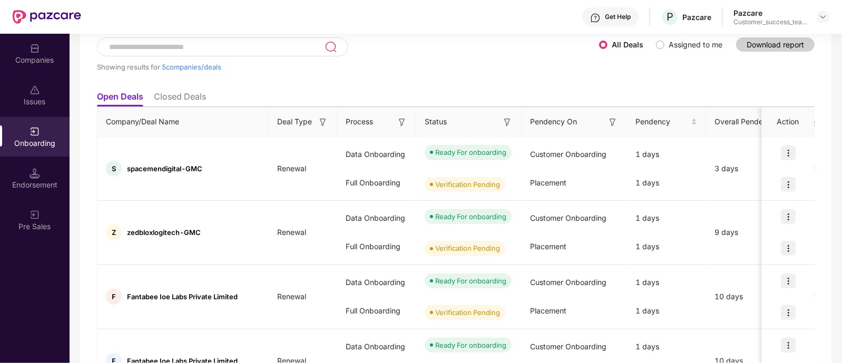
click at [506, 117] on img at bounding box center [507, 122] width 11 height 11
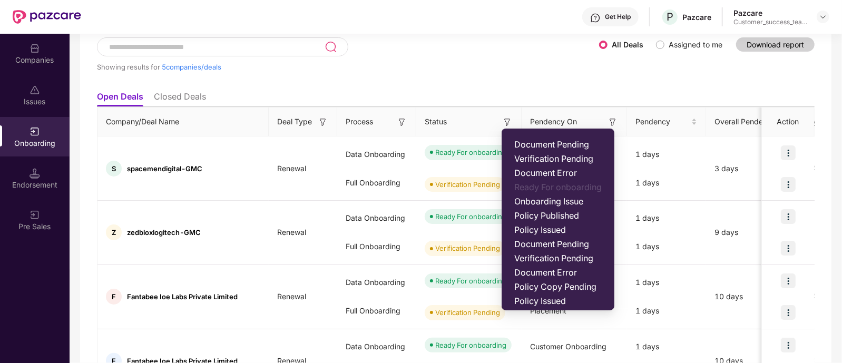
click at [612, 120] on img at bounding box center [612, 122] width 11 height 11
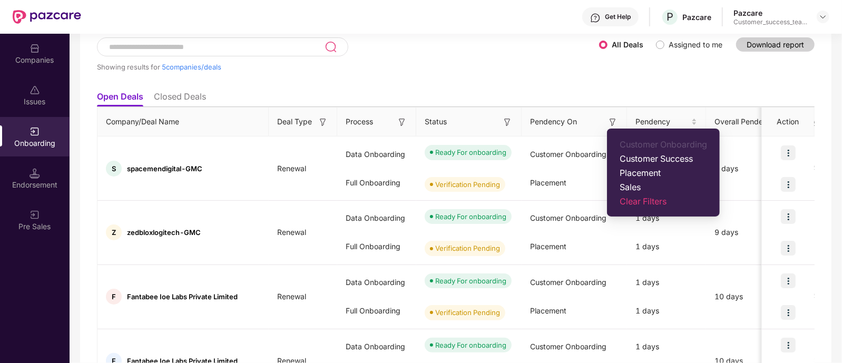
click at [643, 204] on span "Clear Filters" at bounding box center [662, 201] width 87 height 11
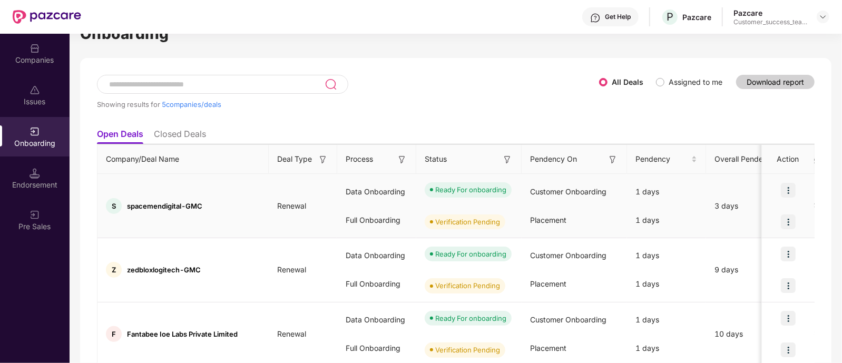
scroll to position [0, 0]
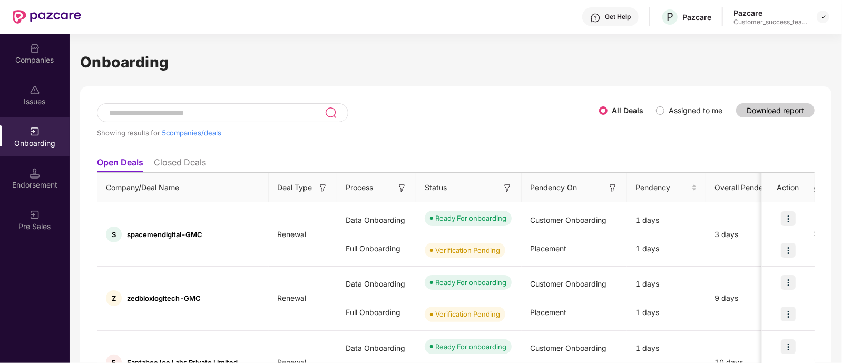
click at [270, 106] on div at bounding box center [222, 112] width 251 height 19
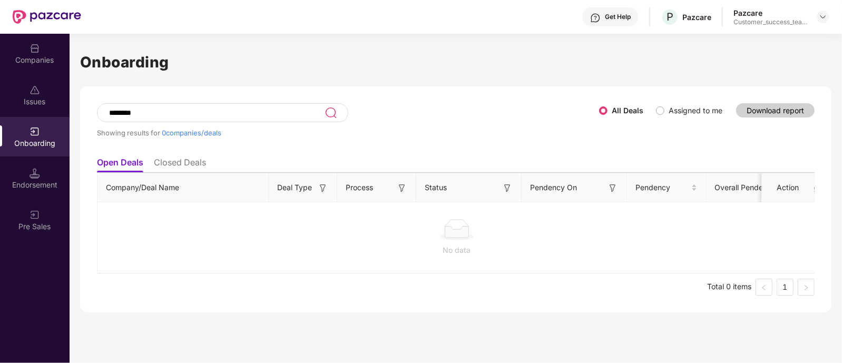
type input "********"
click at [666, 112] on span "Assigned to me" at bounding box center [695, 111] width 62 height 12
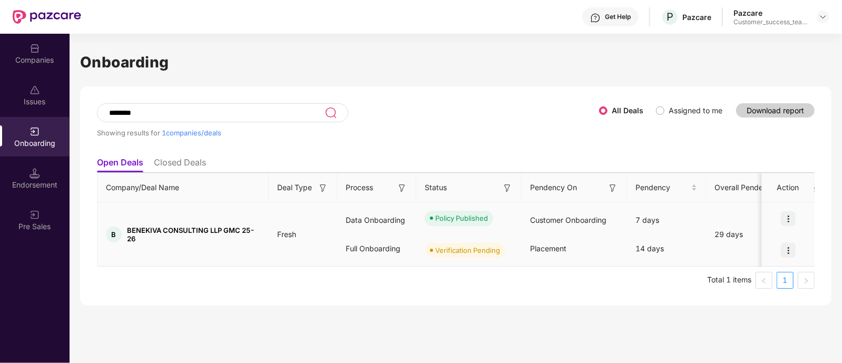
click at [780, 260] on div at bounding box center [788, 250] width 53 height 32
click at [47, 62] on div "Companies" at bounding box center [35, 60] width 70 height 11
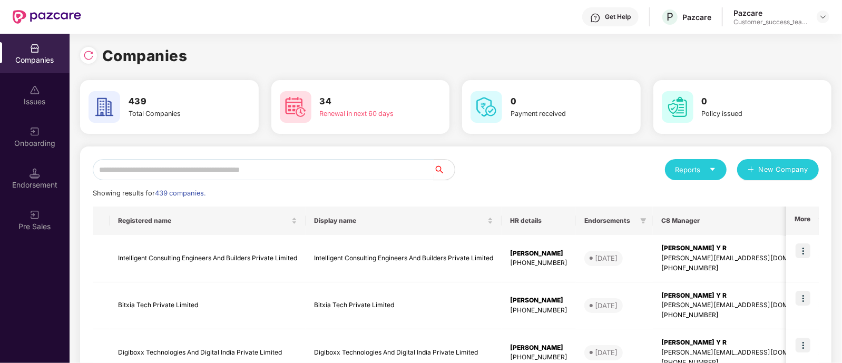
click at [318, 169] on input "text" at bounding box center [263, 169] width 341 height 21
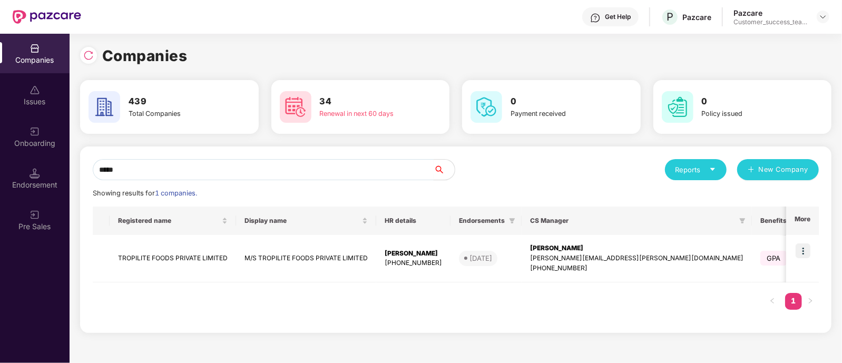
type input "*****"
click at [805, 249] on img at bounding box center [802, 250] width 15 height 15
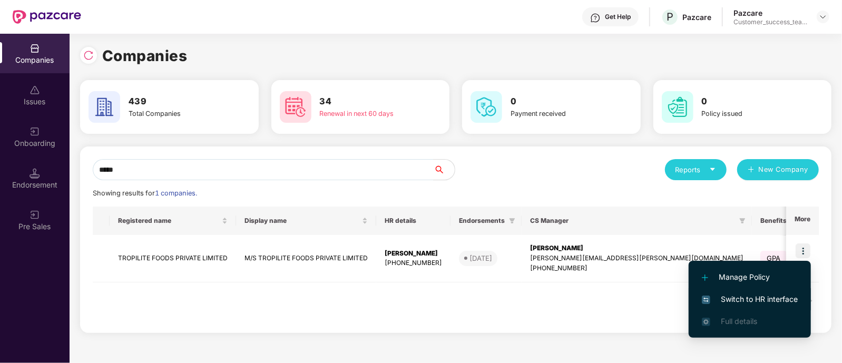
click at [793, 297] on span "Switch to HR interface" at bounding box center [750, 299] width 96 height 12
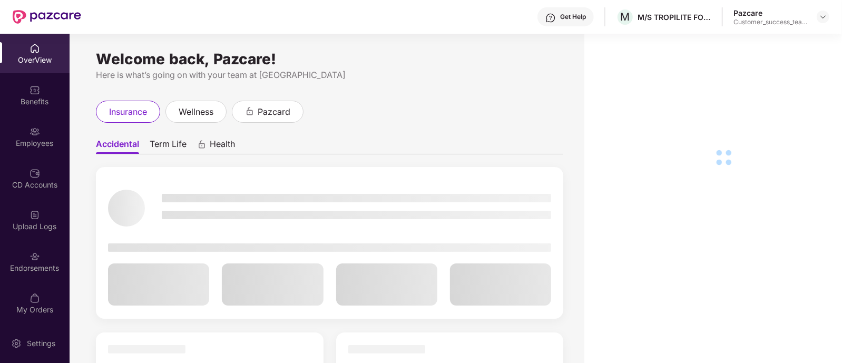
click at [37, 148] on div "Employees" at bounding box center [35, 143] width 70 height 11
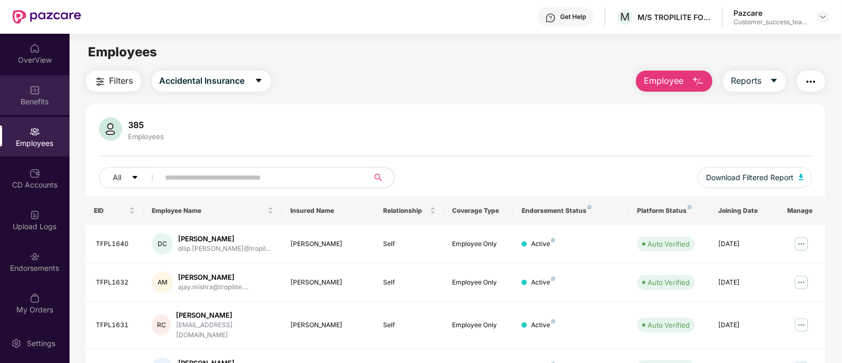
click at [24, 103] on div "Benefits" at bounding box center [35, 101] width 70 height 11
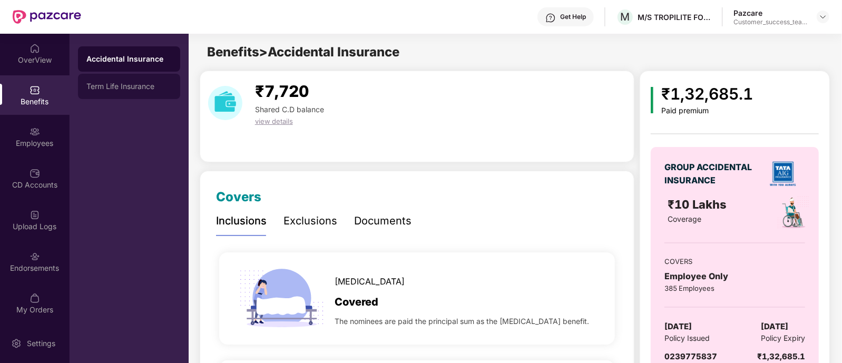
click at [148, 77] on div "Term Life Insurance" at bounding box center [129, 86] width 102 height 25
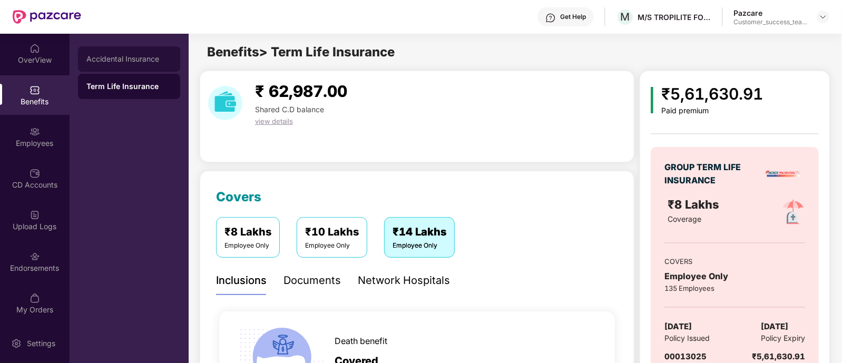
click at [155, 71] on div "Accidental Insurance" at bounding box center [129, 58] width 102 height 25
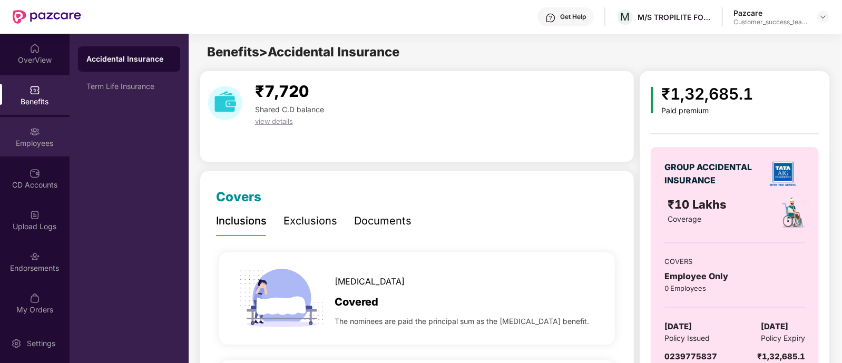
click at [36, 152] on div "Employees" at bounding box center [35, 137] width 70 height 40
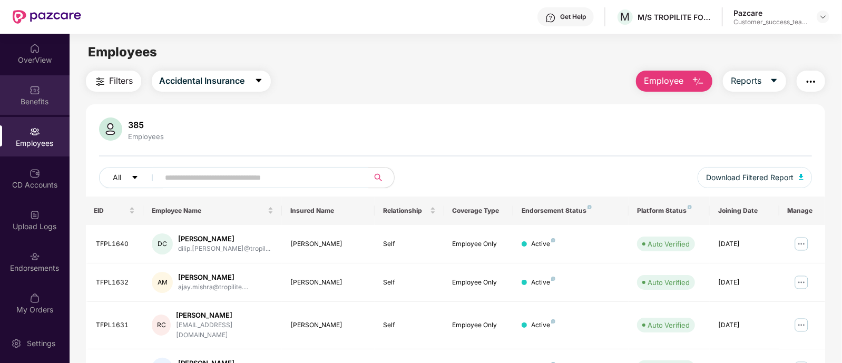
click at [26, 104] on div "Benefits" at bounding box center [35, 101] width 70 height 11
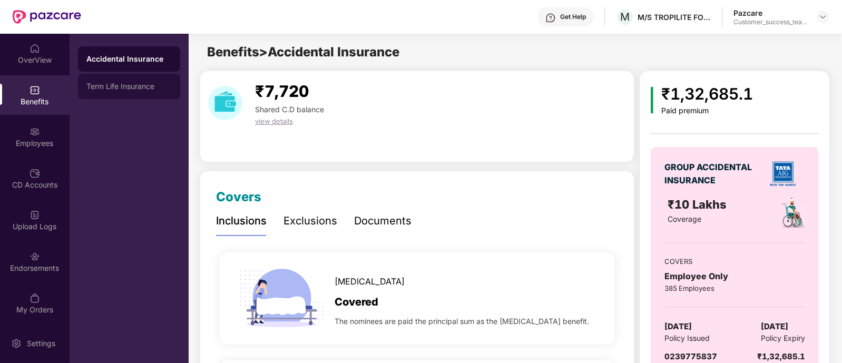
click at [117, 91] on div "Term Life Insurance" at bounding box center [129, 86] width 102 height 25
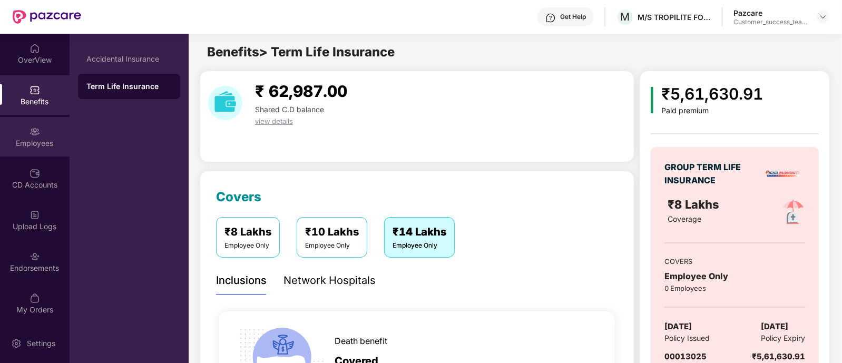
click at [40, 141] on div "Employees" at bounding box center [35, 143] width 70 height 11
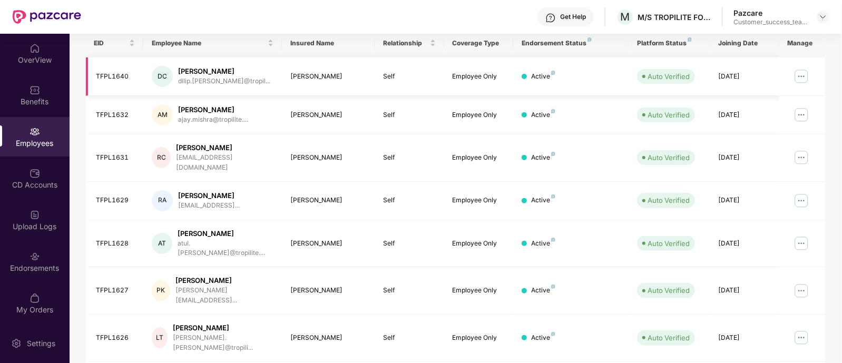
scroll to position [283, 0]
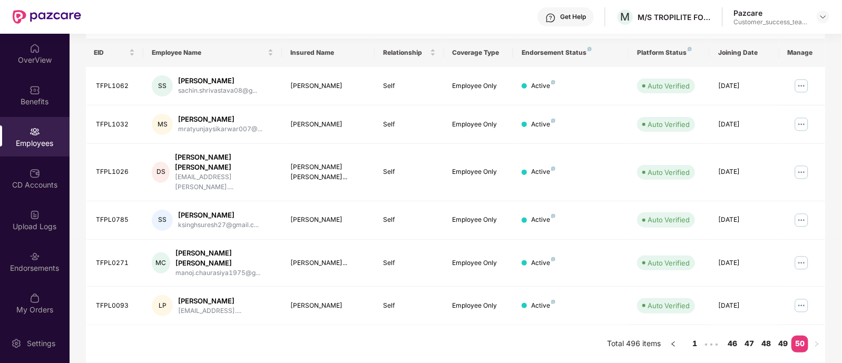
scroll to position [130, 0]
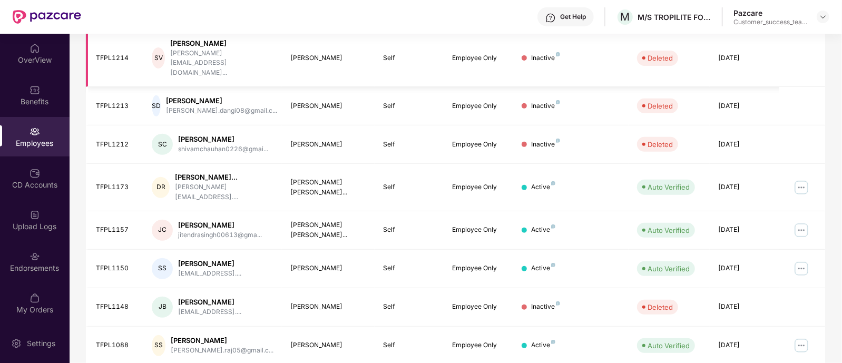
scroll to position [283, 0]
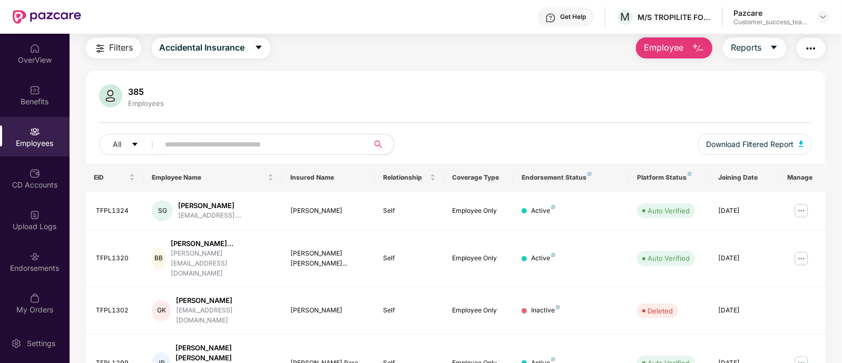
scroll to position [0, 0]
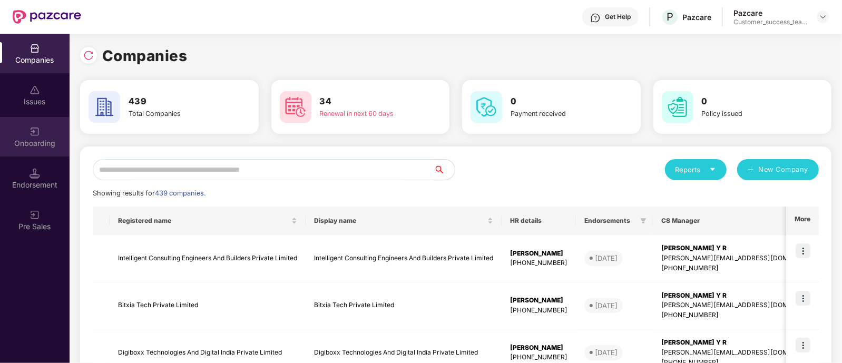
click at [43, 139] on div "Onboarding" at bounding box center [35, 143] width 70 height 11
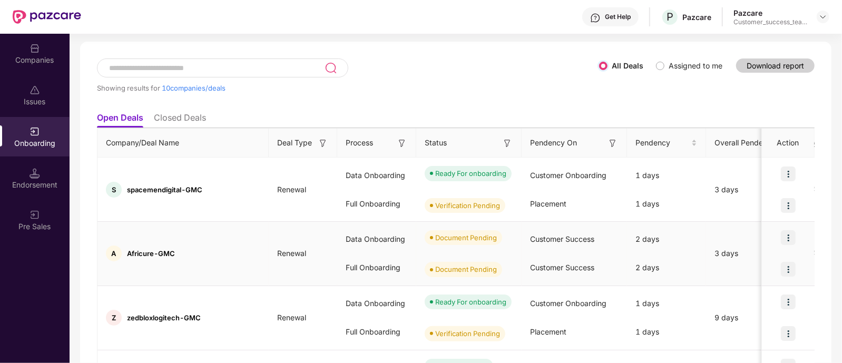
scroll to position [65, 0]
